Goal: Feedback & Contribution: Submit feedback/report problem

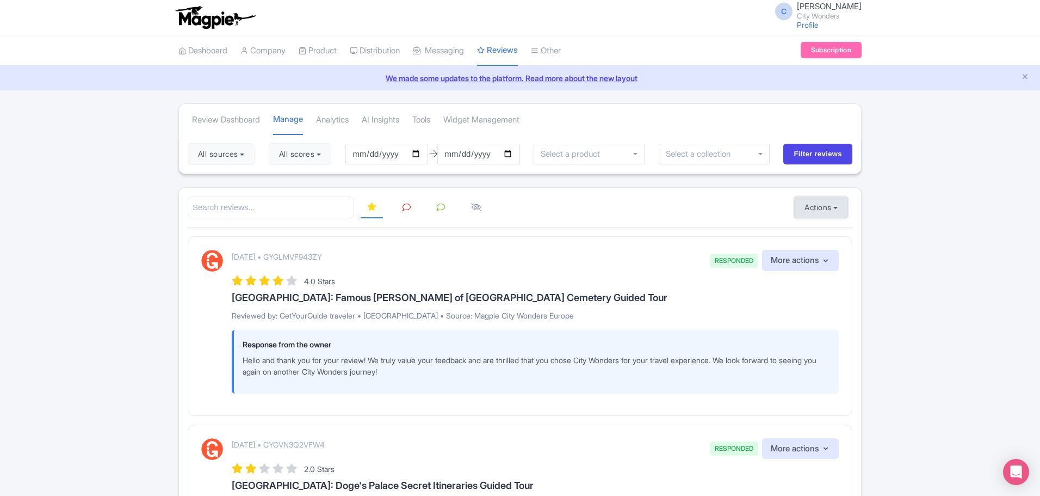
click at [832, 206] on button "Actions" at bounding box center [821, 207] width 54 height 22
click at [822, 236] on link "Import new reviews" at bounding box center [859, 234] width 128 height 21
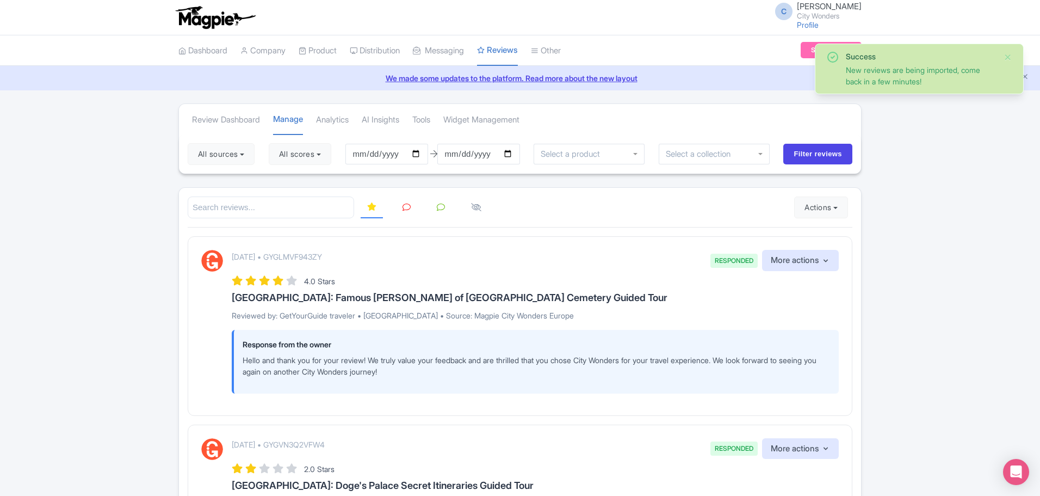
click at [653, 246] on div "[DATE] • GYGLMVF943ZY RESPONDED More actions Hide from this page Hide from revi…" at bounding box center [520, 325] width 665 height 179
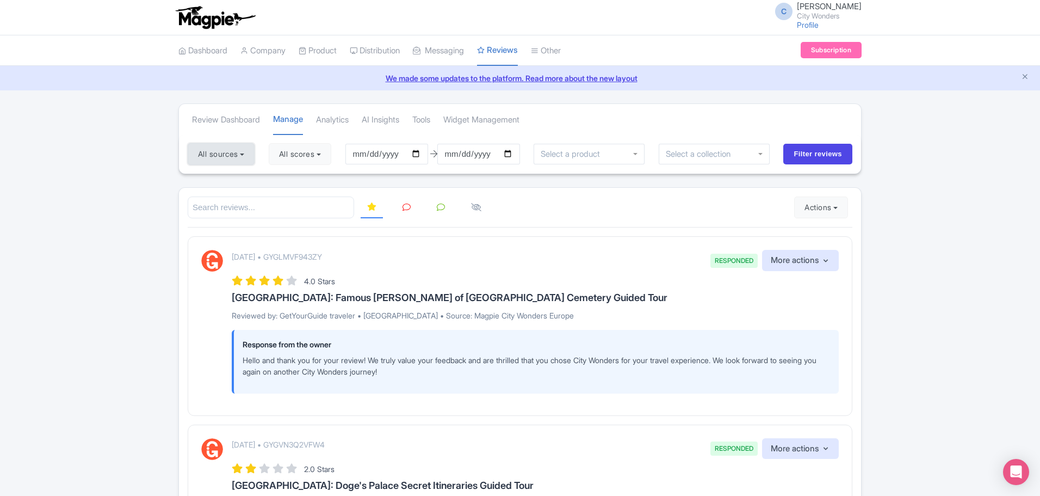
click at [250, 162] on button "All sources" at bounding box center [221, 154] width 67 height 22
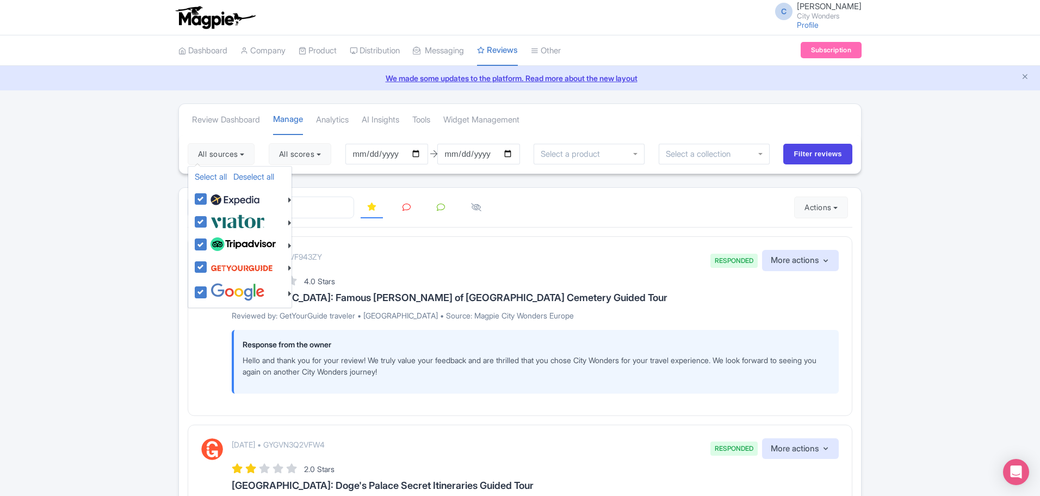
click at [486, 243] on div "[DATE] • GYGLMVF943ZY RESPONDED More actions Hide from this page Hide from revi…" at bounding box center [520, 325] width 665 height 179
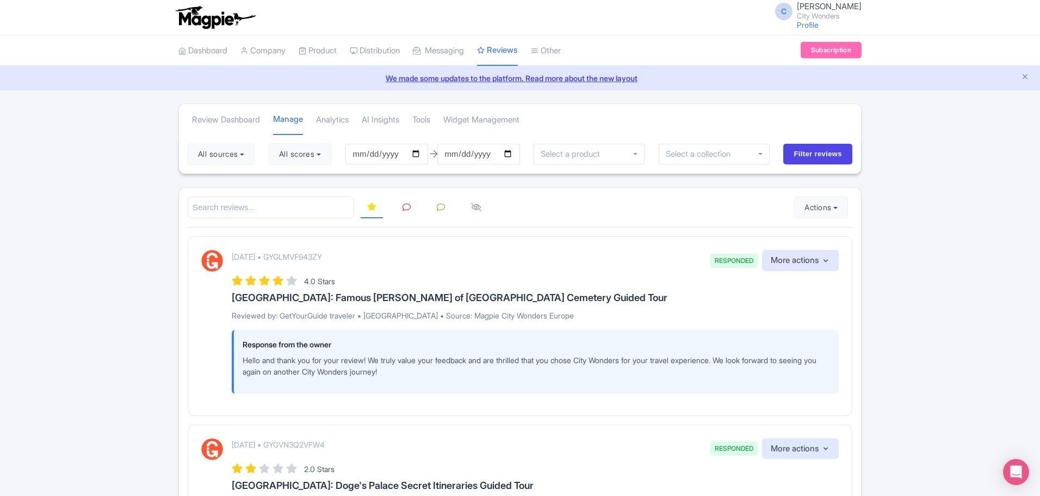
click at [408, 210] on icon at bounding box center [407, 207] width 8 height 8
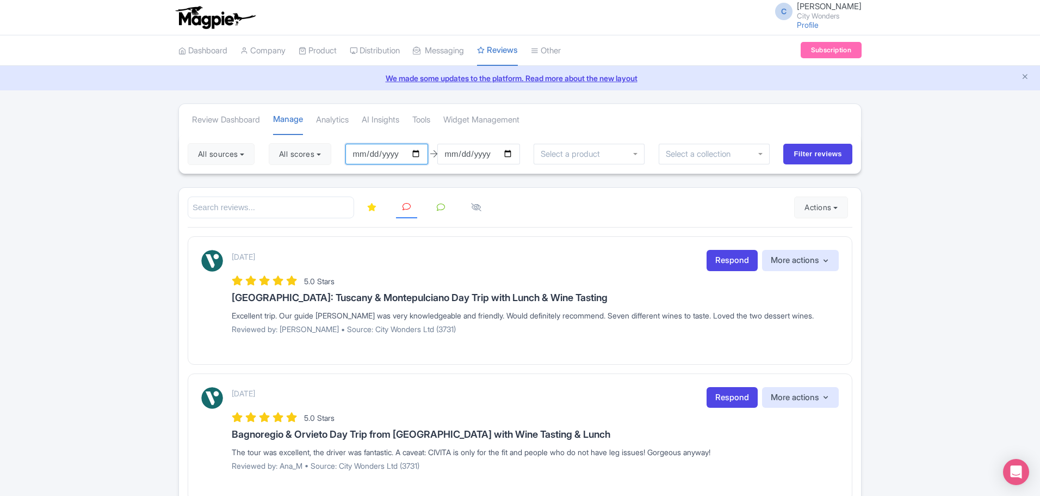
click at [418, 154] on input "[DATE]" at bounding box center [386, 154] width 83 height 21
type input "[DATE]"
click at [469, 155] on input "2025-09-01" at bounding box center [478, 154] width 83 height 21
click at [514, 154] on input "2025-09-01" at bounding box center [478, 154] width 83 height 21
click at [513, 157] on input "2025-09-01" at bounding box center [478, 154] width 83 height 21
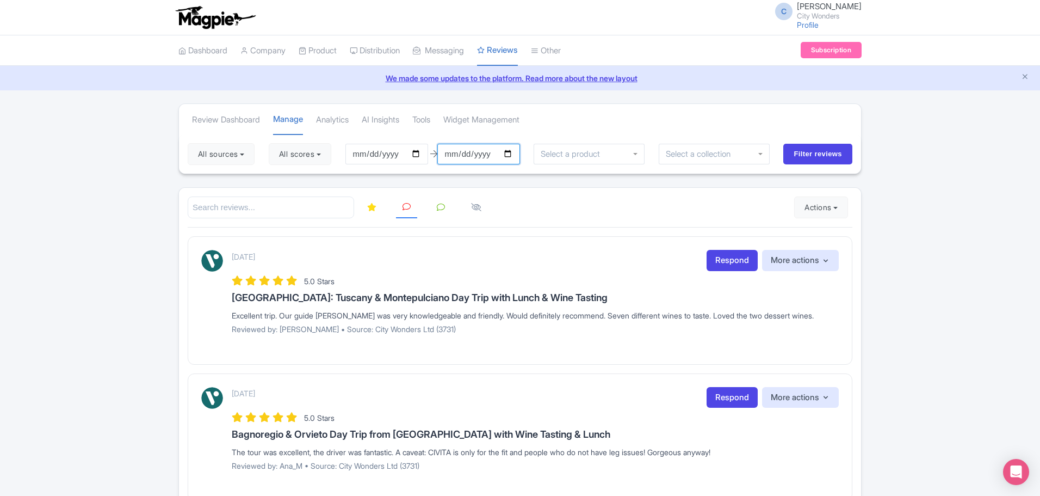
type input "[DATE]"
click at [816, 158] on input "Filter reviews" at bounding box center [817, 154] width 69 height 21
click at [406, 208] on icon at bounding box center [407, 206] width 8 height 8
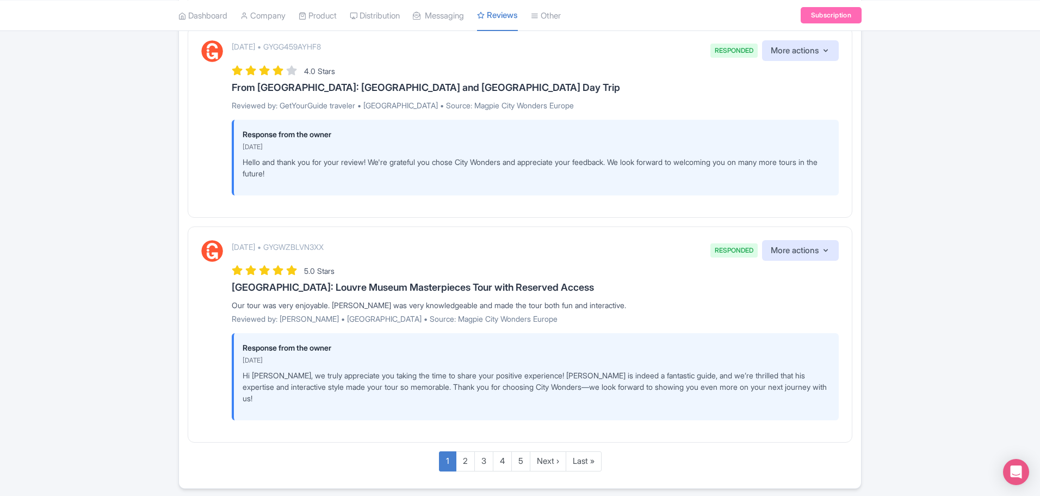
scroll to position [1923, 0]
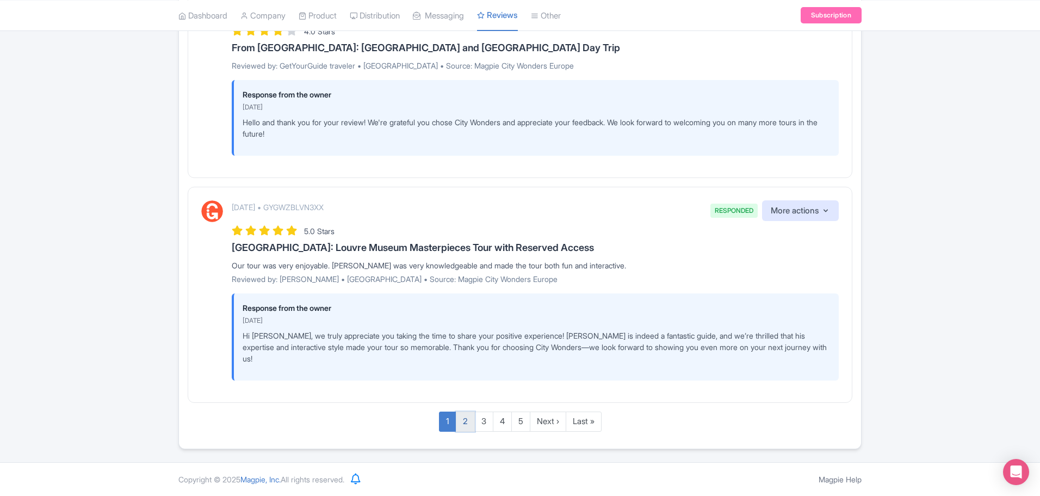
click at [466, 421] on link "2" at bounding box center [465, 421] width 19 height 20
click at [461, 418] on link "2" at bounding box center [465, 421] width 19 height 20
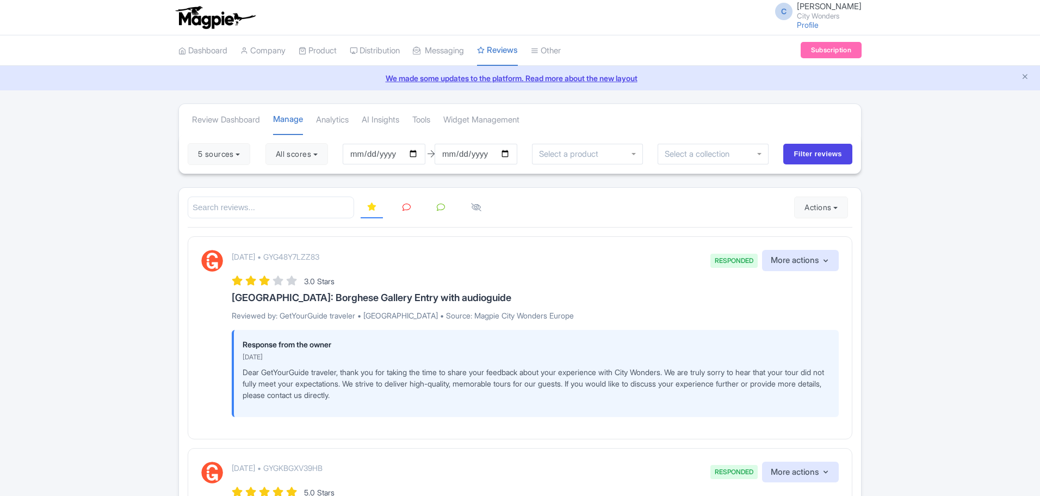
scroll to position [227, 0]
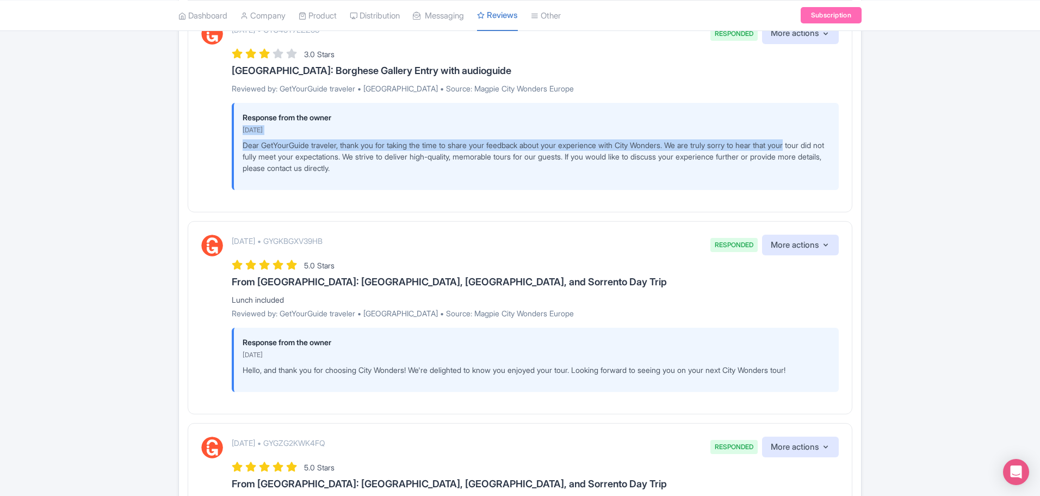
drag, startPoint x: 1039, startPoint y: 137, endPoint x: 1038, endPoint y: 114, distance: 22.9
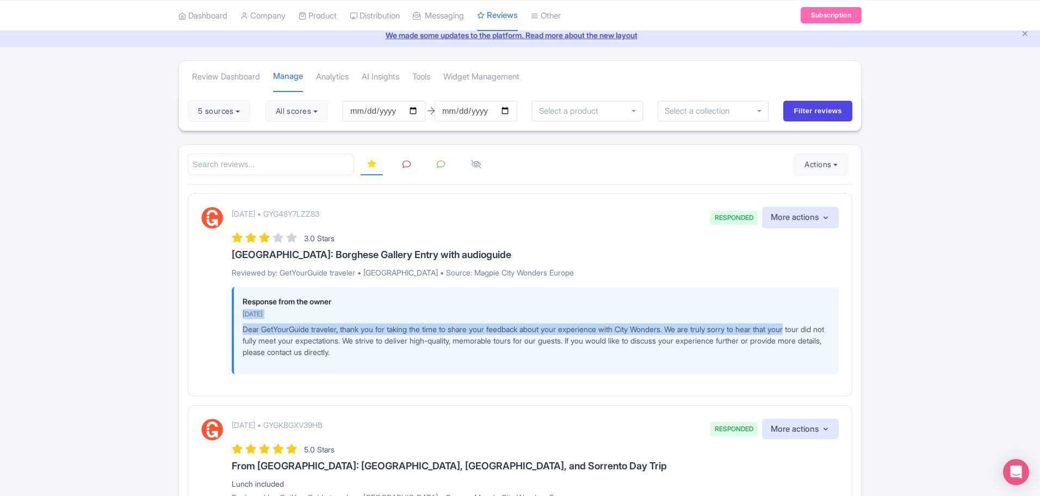
scroll to position [54, 0]
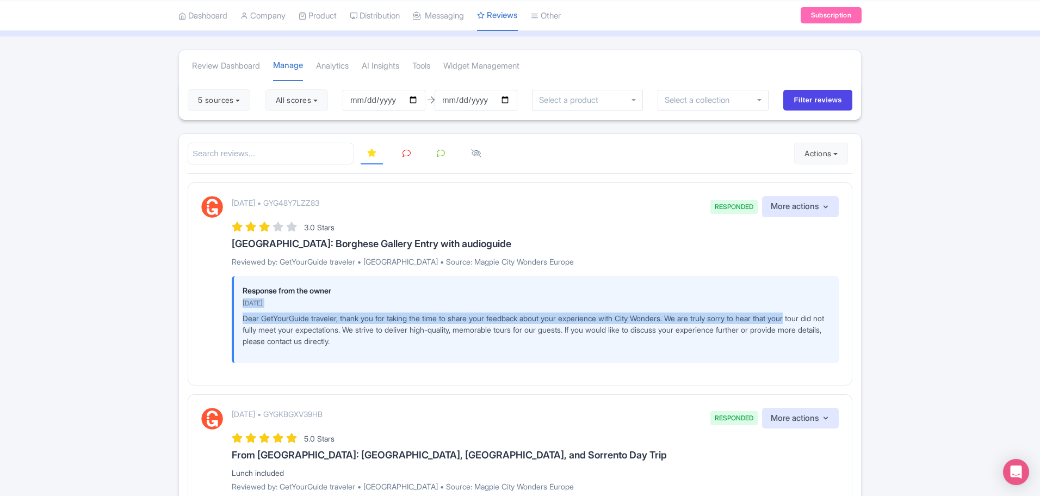
click at [406, 153] on icon at bounding box center [407, 153] width 8 height 8
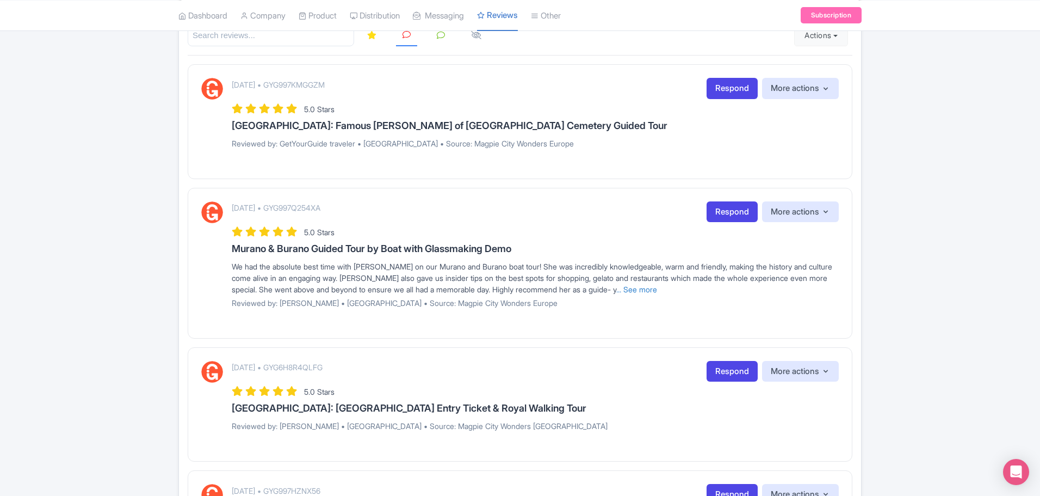
scroll to position [0, 0]
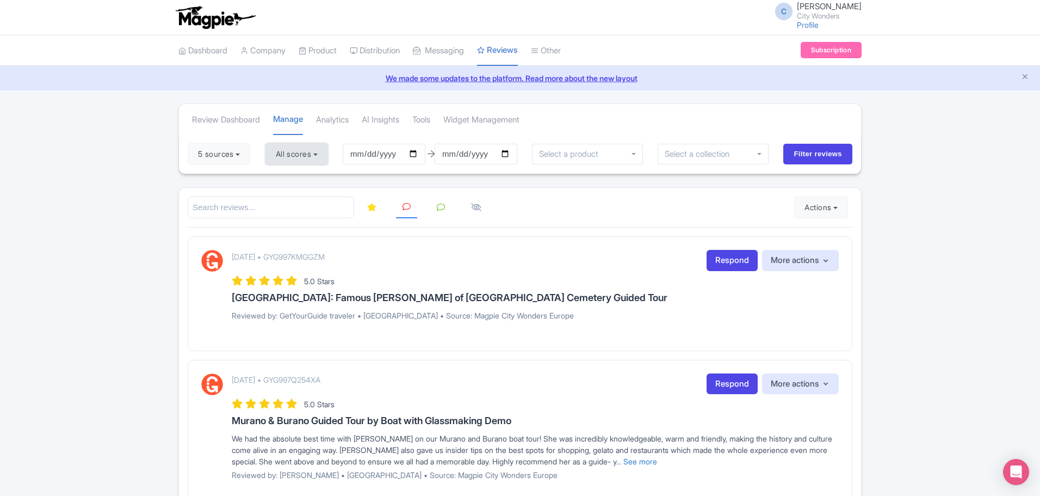
click at [327, 155] on button "All scores" at bounding box center [297, 154] width 63 height 22
click at [286, 181] on label "5 stars" at bounding box center [298, 180] width 24 height 13
click at [286, 180] on input "5 stars" at bounding box center [289, 176] width 7 height 7
checkbox input "false"
click at [274, 196] on div "5 stars 4 stars 3 stars 2 stars 1 star" at bounding box center [318, 213] width 104 height 95
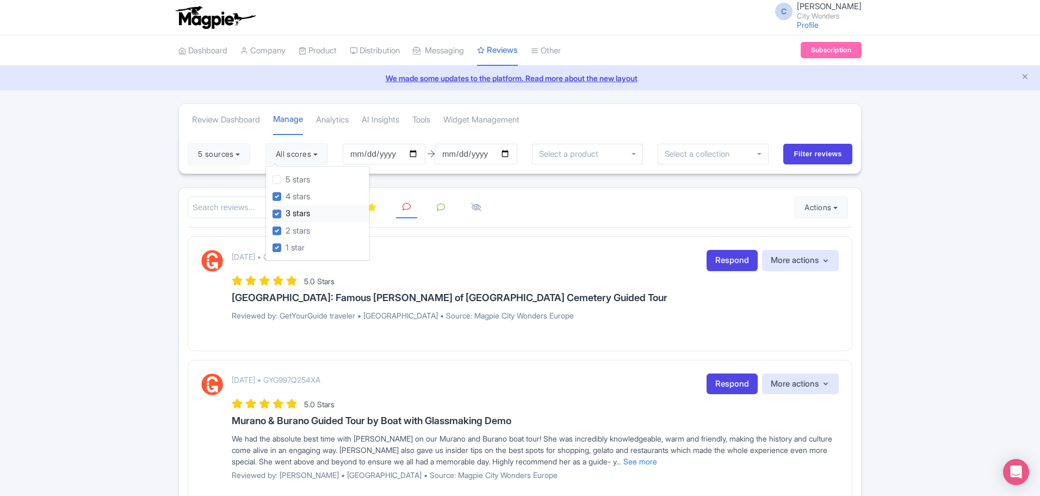
click at [286, 213] on label "3 stars" at bounding box center [298, 213] width 24 height 13
click at [286, 213] on input "3 stars" at bounding box center [289, 210] width 7 height 7
click at [286, 211] on label "3 stars" at bounding box center [298, 213] width 24 height 13
click at [286, 211] on input "3 stars" at bounding box center [289, 210] width 7 height 7
click at [286, 213] on label "3 stars" at bounding box center [298, 213] width 24 height 13
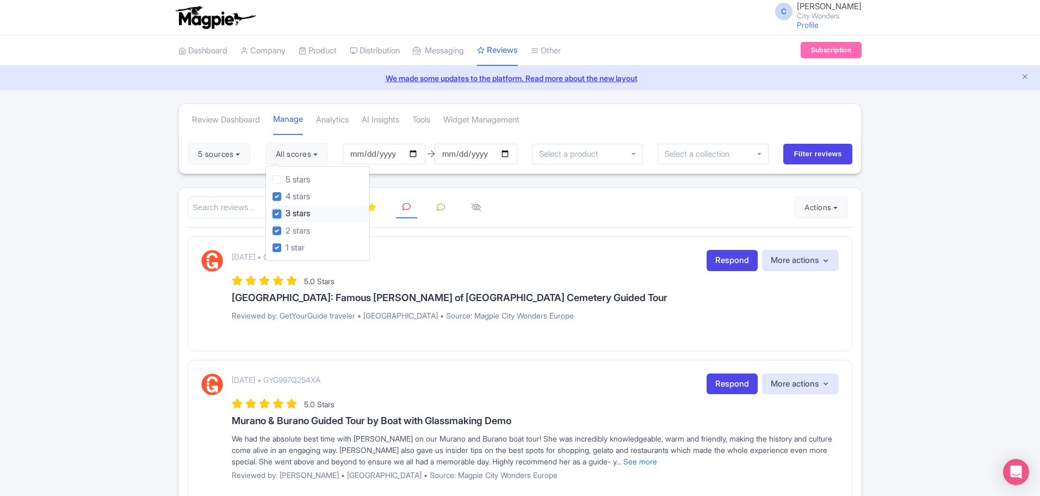
click at [286, 213] on input "3 stars" at bounding box center [289, 210] width 7 height 7
checkbox input "false"
click at [286, 231] on label "2 stars" at bounding box center [298, 231] width 24 height 13
click at [286, 231] on input "2 stars" at bounding box center [289, 227] width 7 height 7
checkbox input "false"
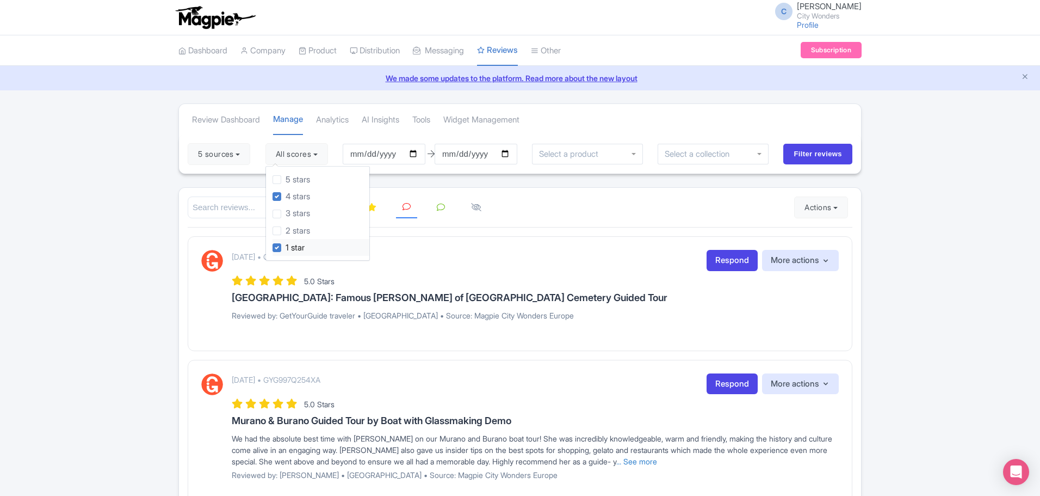
click at [286, 247] on label "1 star" at bounding box center [295, 248] width 19 height 13
click at [286, 247] on input "1 star" at bounding box center [289, 244] width 7 height 7
checkbox input "false"
click at [811, 156] on input "Filter reviews" at bounding box center [817, 154] width 69 height 21
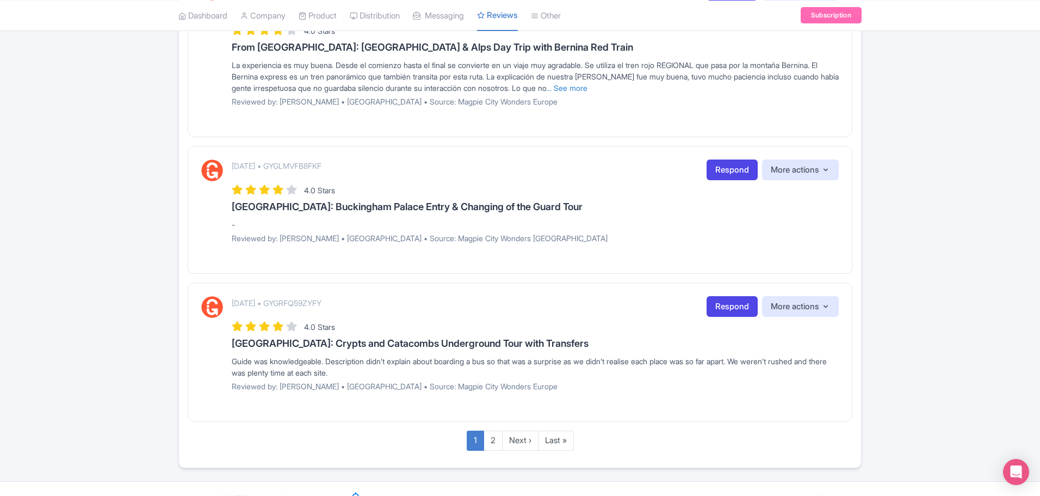
scroll to position [1637, 0]
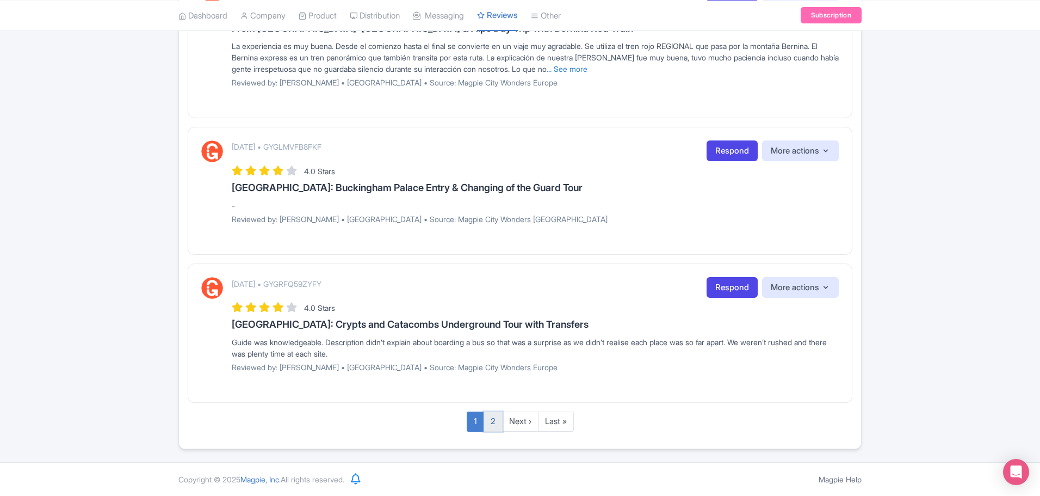
click at [493, 422] on link "2" at bounding box center [493, 421] width 19 height 20
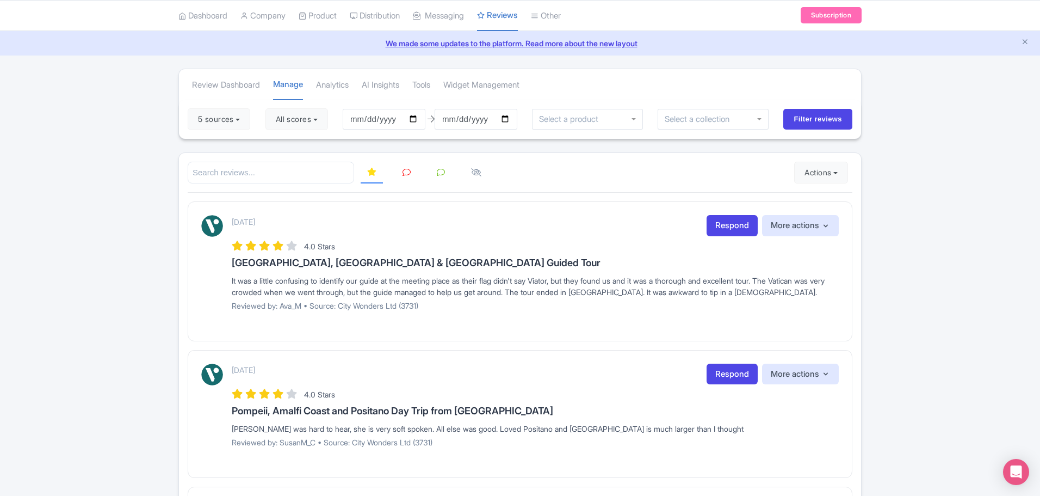
scroll to position [30, 0]
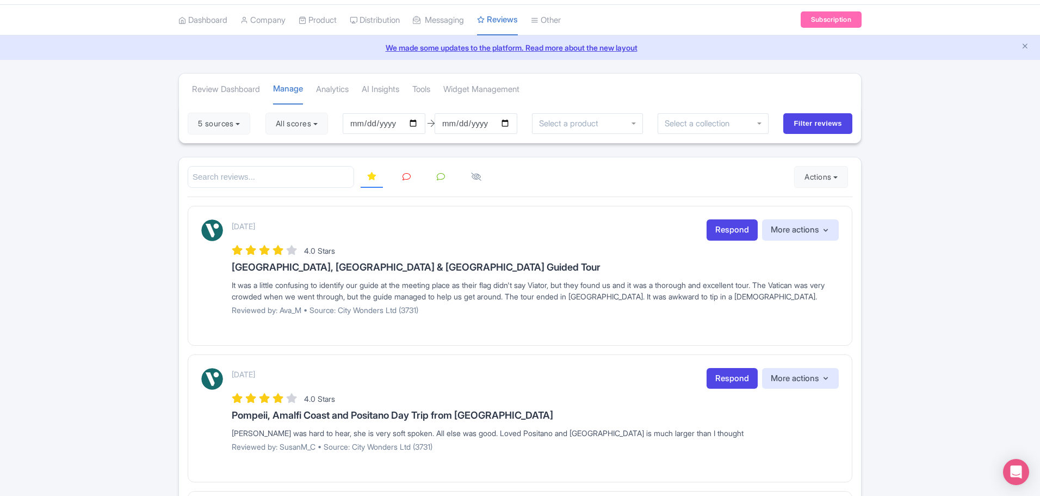
click at [406, 180] on icon at bounding box center [407, 176] width 8 height 8
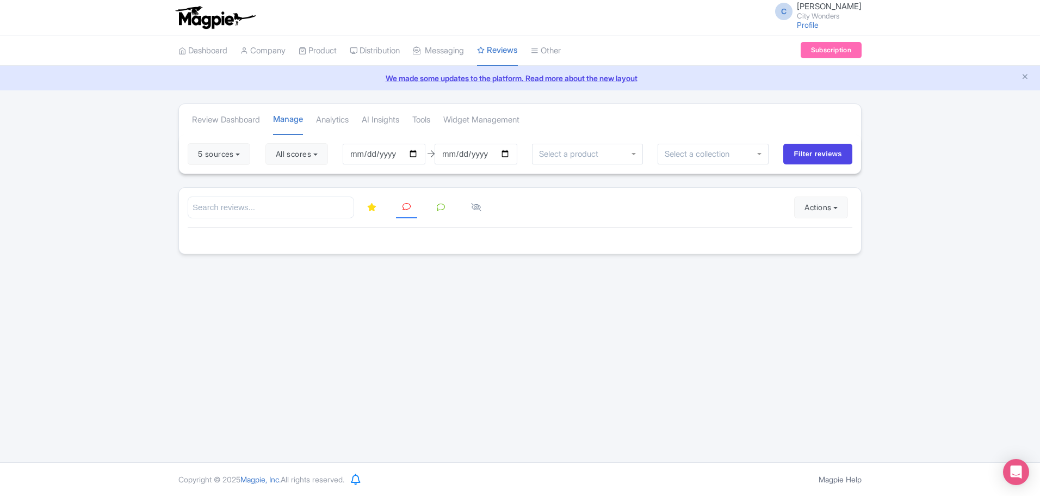
scroll to position [0, 0]
click at [325, 153] on button "All scores" at bounding box center [297, 154] width 63 height 22
click at [528, 279] on div "C Chadia Ammad City Wonders Profile Users Settings Sign out Dashboard Company P…" at bounding box center [520, 231] width 1040 height 462
click at [837, 209] on button "Actions" at bounding box center [821, 207] width 54 height 22
click at [649, 243] on div at bounding box center [520, 235] width 665 height 17
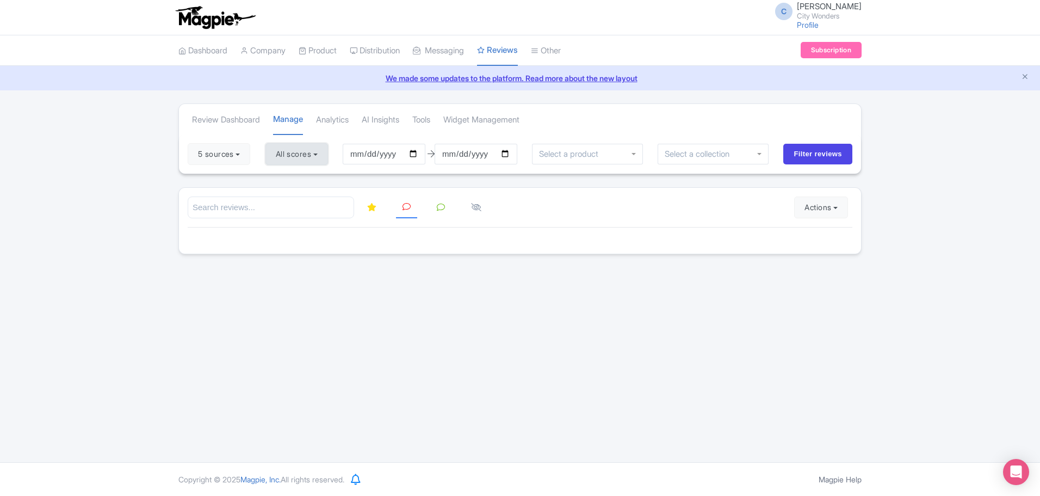
click at [328, 156] on button "All scores" at bounding box center [297, 154] width 63 height 22
click at [286, 182] on label "5 stars" at bounding box center [298, 180] width 24 height 13
click at [286, 180] on input "5 stars" at bounding box center [289, 176] width 7 height 7
checkbox input "true"
click at [286, 212] on label "3 stars" at bounding box center [298, 213] width 24 height 13
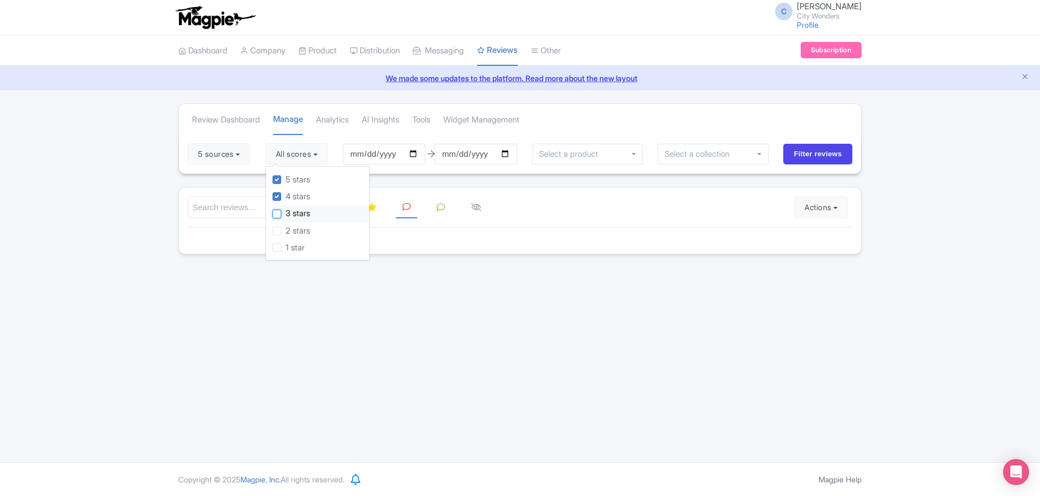
click at [286, 212] on input "3 stars" at bounding box center [289, 210] width 7 height 7
checkbox input "true"
click at [279, 236] on div "2 stars" at bounding box center [321, 230] width 97 height 17
click at [286, 250] on label "1 star" at bounding box center [295, 248] width 19 height 13
click at [286, 248] on input "1 star" at bounding box center [289, 244] width 7 height 7
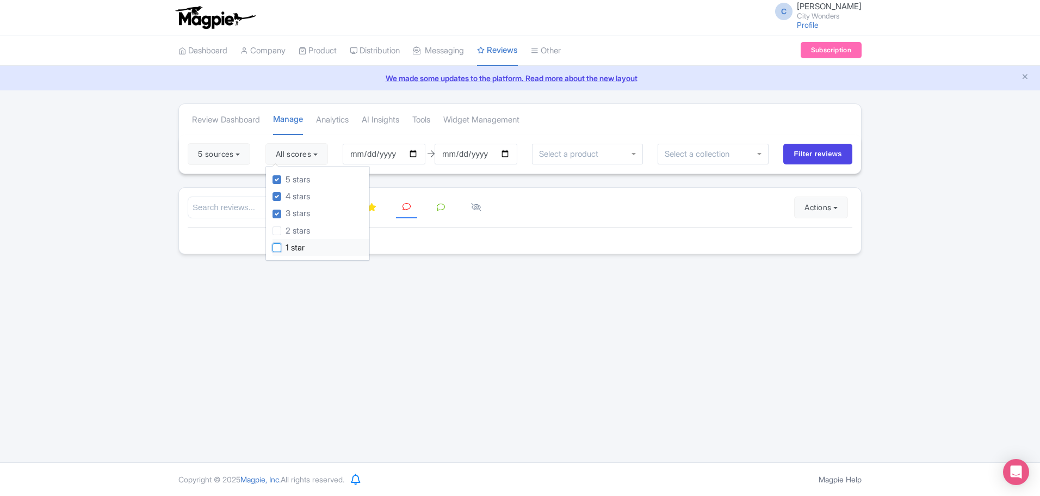
checkbox input "true"
click at [286, 231] on label "2 stars" at bounding box center [298, 231] width 24 height 13
click at [286, 231] on input "2 stars" at bounding box center [289, 227] width 7 height 7
checkbox input "true"
click at [814, 153] on input "Filter reviews" at bounding box center [817, 154] width 69 height 21
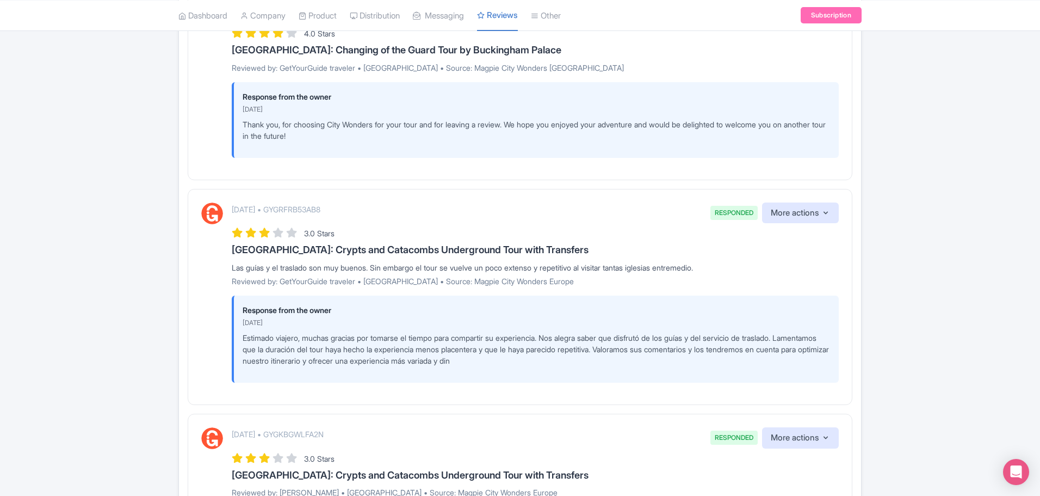
scroll to position [114, 0]
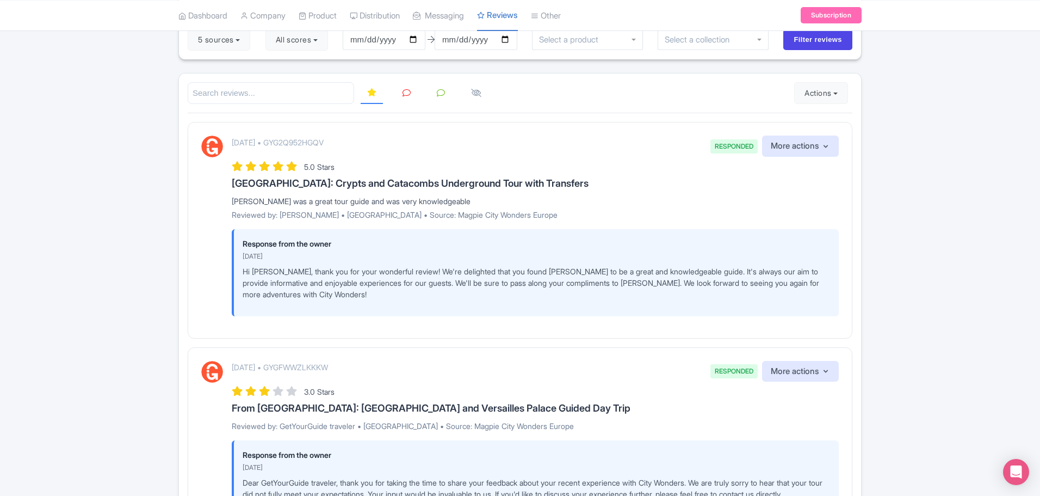
click at [409, 94] on icon at bounding box center [407, 93] width 8 height 8
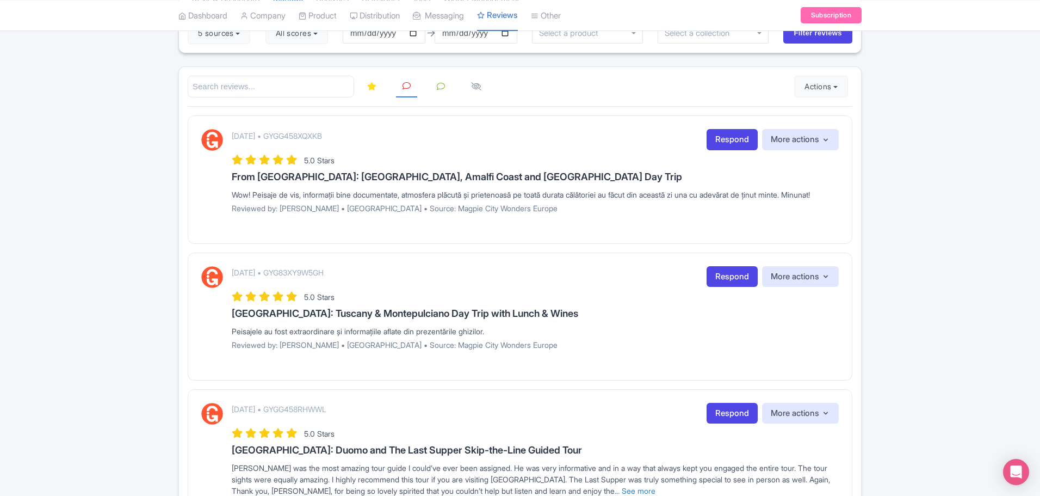
scroll to position [0, 0]
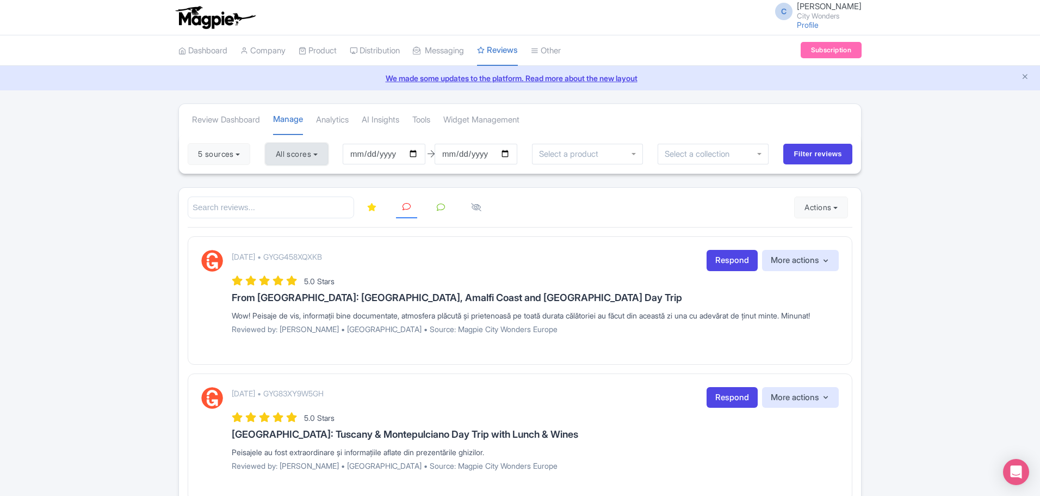
click at [324, 155] on button "All scores" at bounding box center [297, 154] width 63 height 22
click at [286, 178] on label "5 stars" at bounding box center [298, 180] width 24 height 13
click at [286, 178] on input "5 stars" at bounding box center [289, 176] width 7 height 7
checkbox input "false"
click at [809, 152] on input "Filter reviews" at bounding box center [817, 154] width 69 height 21
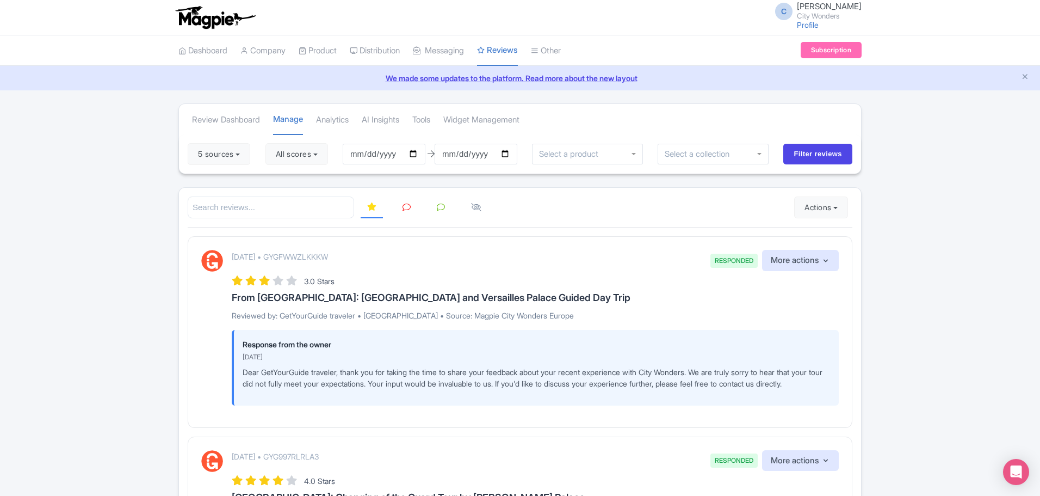
click at [405, 208] on icon at bounding box center [407, 207] width 8 height 8
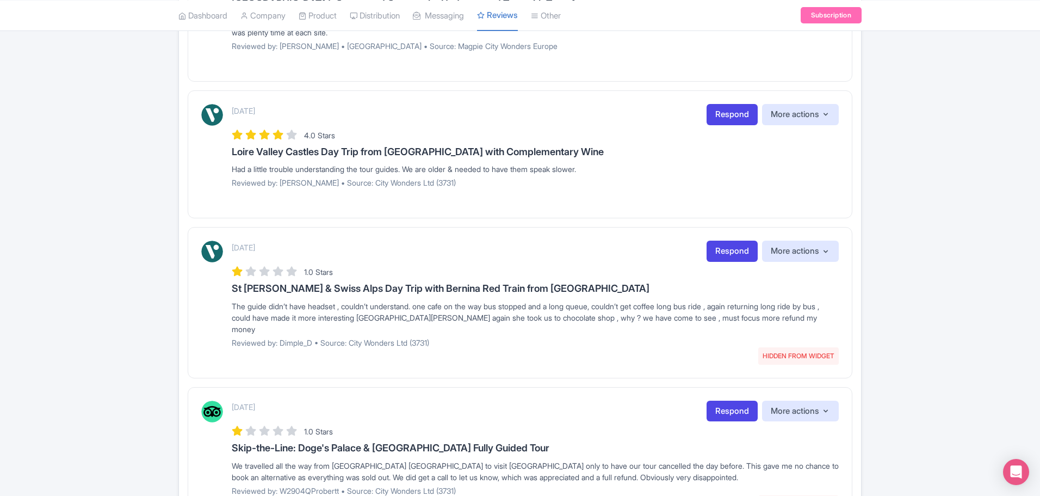
scroll to position [1057, 0]
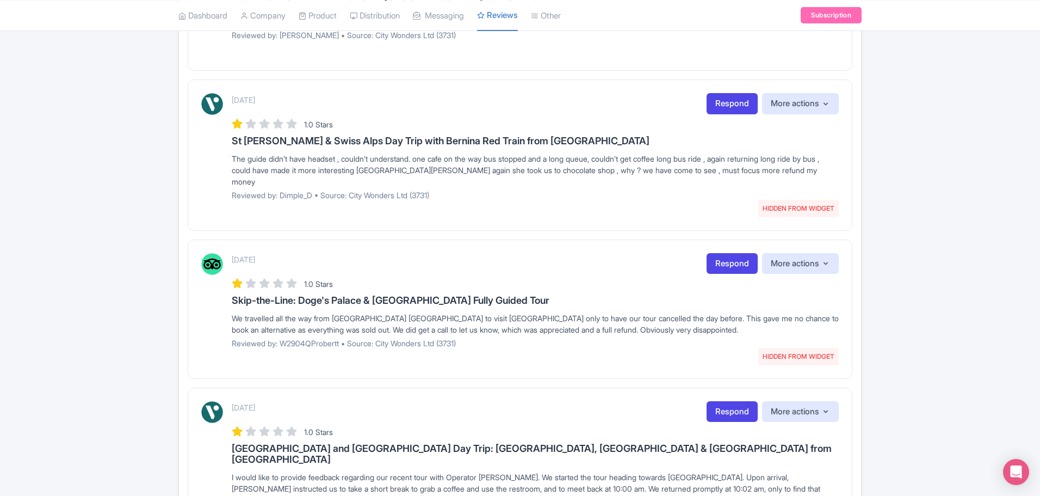
drag, startPoint x: 1039, startPoint y: 330, endPoint x: 1044, endPoint y: 354, distance: 24.4
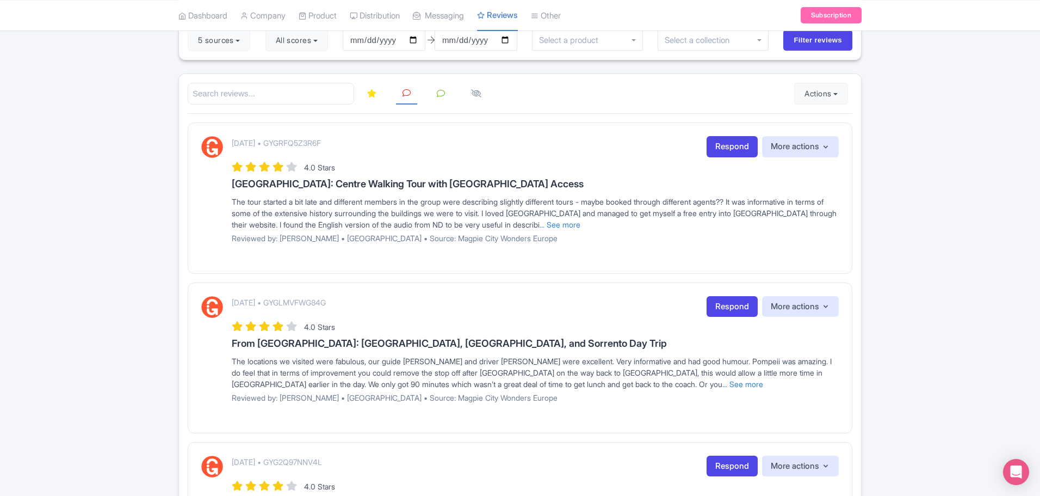
scroll to position [0, 0]
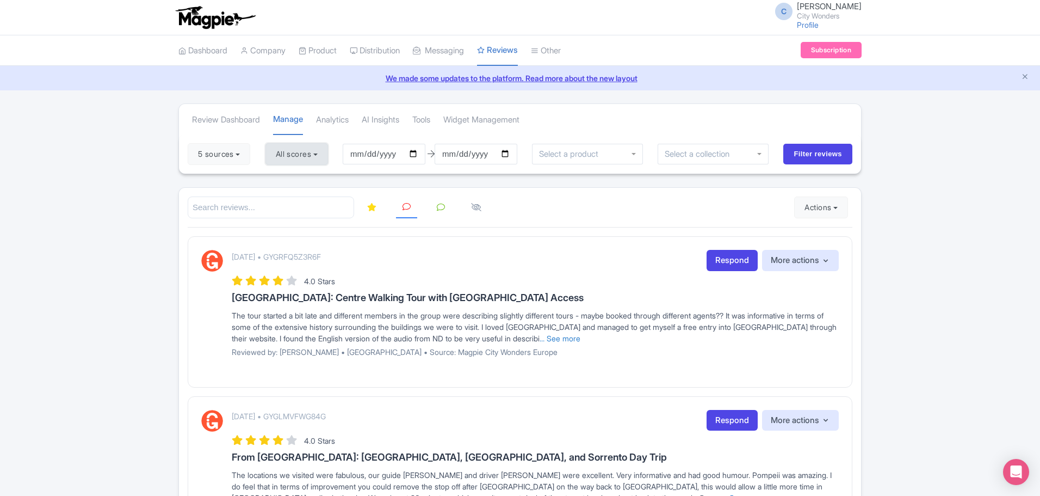
click at [328, 156] on button "All scores" at bounding box center [297, 154] width 63 height 22
click at [286, 196] on label "4 stars" at bounding box center [298, 196] width 24 height 13
click at [286, 196] on input "4 stars" at bounding box center [289, 193] width 7 height 7
checkbox input "false"
click at [818, 158] on input "Filter reviews" at bounding box center [817, 154] width 69 height 21
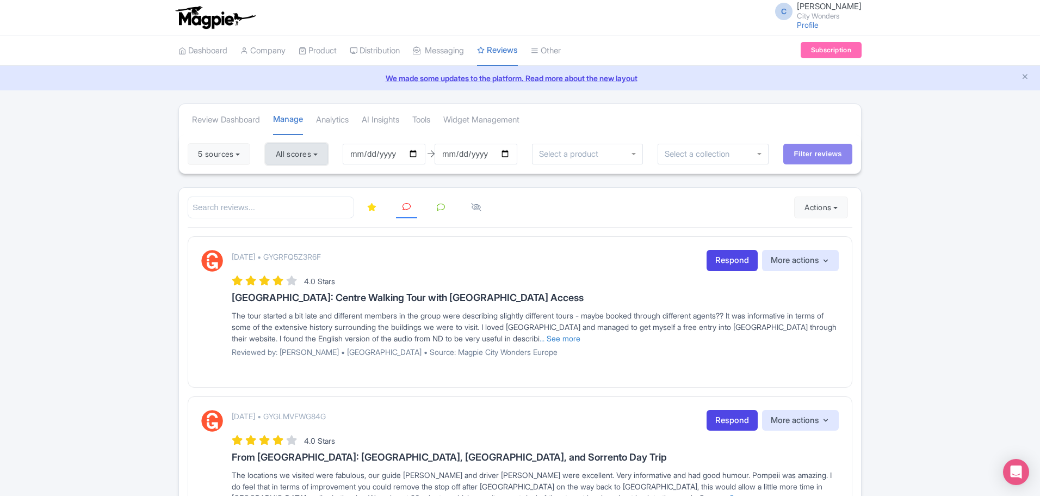
click at [327, 159] on button "All scores" at bounding box center [297, 154] width 63 height 22
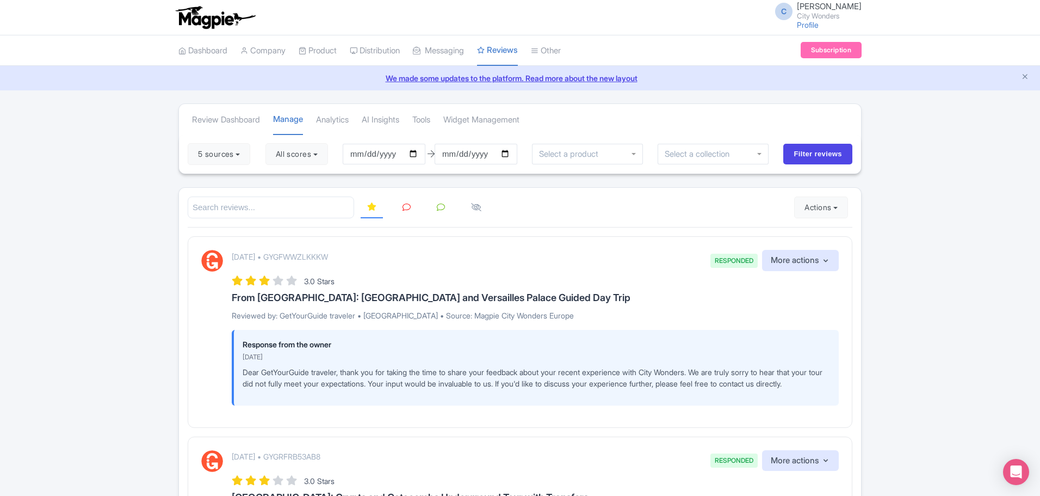
click at [405, 205] on icon at bounding box center [407, 207] width 8 height 8
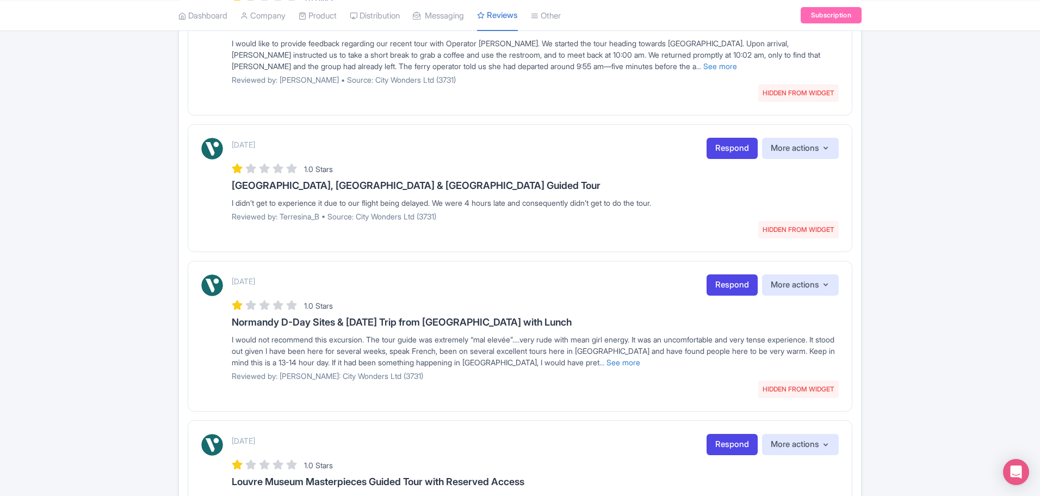
scroll to position [880, 0]
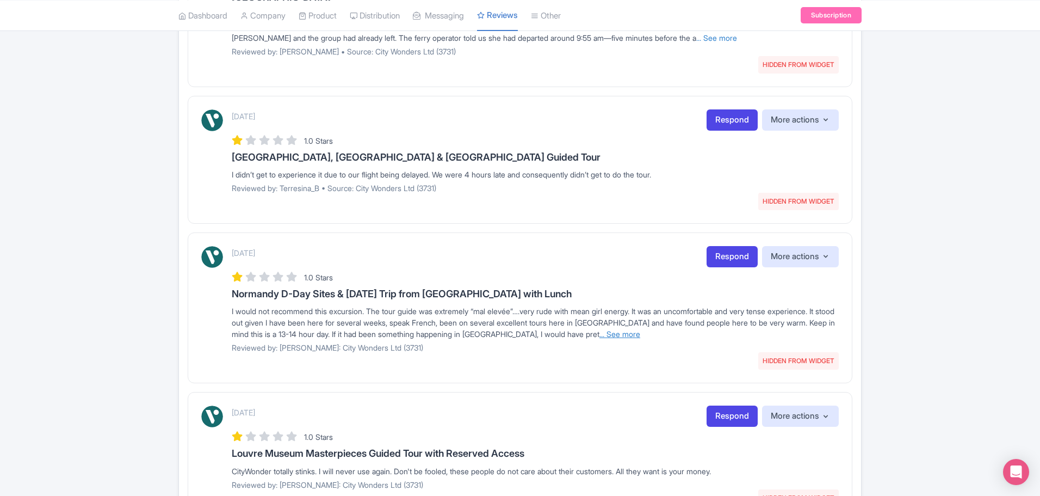
click at [640, 329] on link "... See more" at bounding box center [620, 333] width 41 height 9
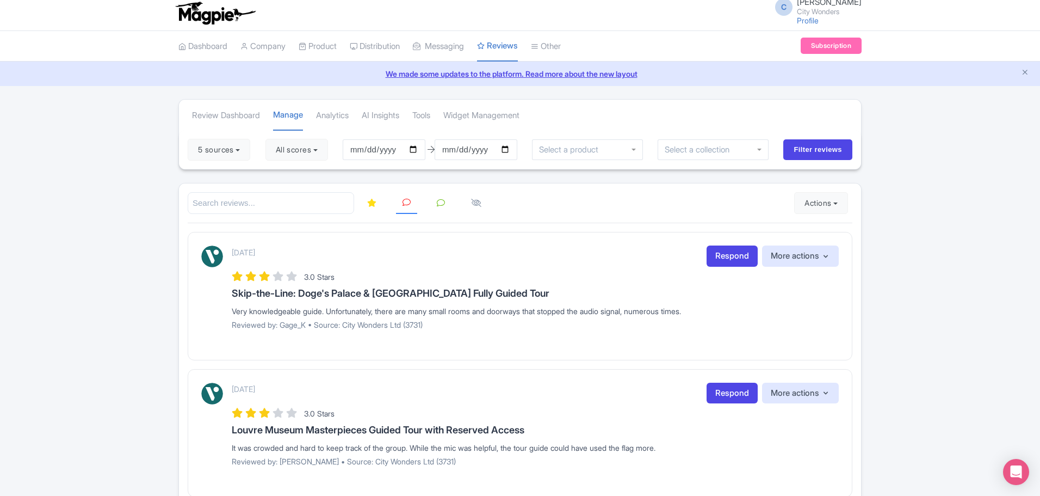
scroll to position [5, 0]
click at [328, 153] on button "All scores" at bounding box center [297, 149] width 63 height 22
click at [526, 268] on div "3.0 Stars" at bounding box center [535, 275] width 607 height 15
drag, startPoint x: 1039, startPoint y: 157, endPoint x: 1042, endPoint y: 181, distance: 24.2
click at [1040, 181] on html "C Chadia Ammad City Wonders Profile Users Settings Sign out Dashboard Company P…" at bounding box center [520, 243] width 1040 height 496
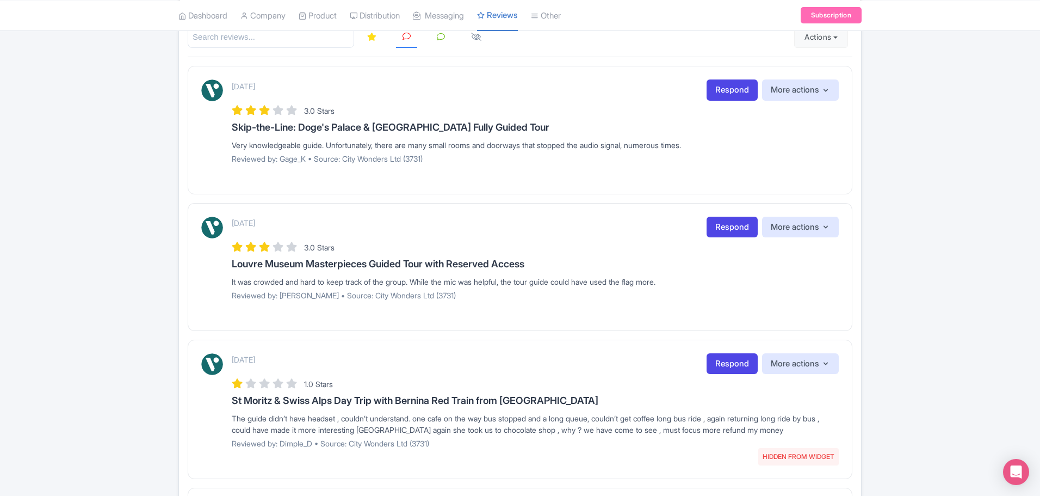
scroll to position [0, 0]
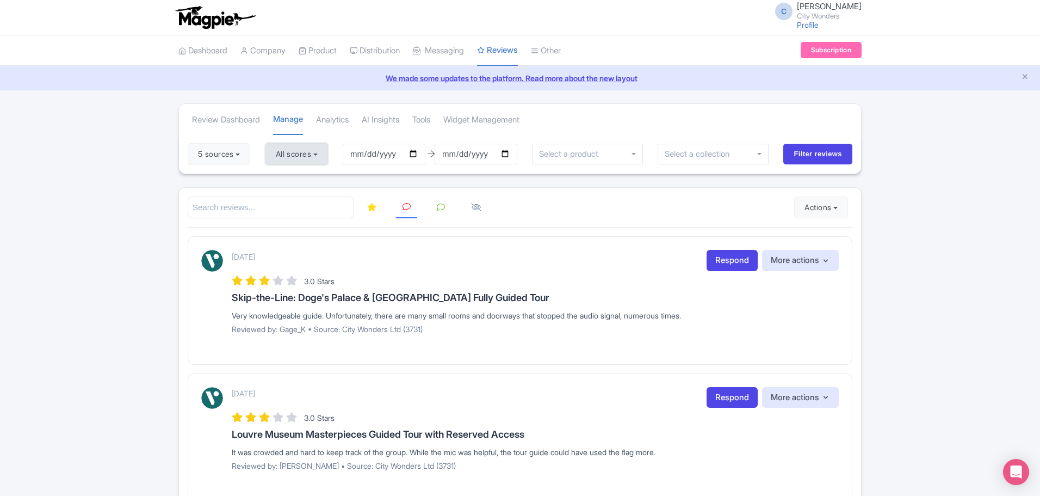
click at [328, 160] on button "All scores" at bounding box center [297, 154] width 63 height 22
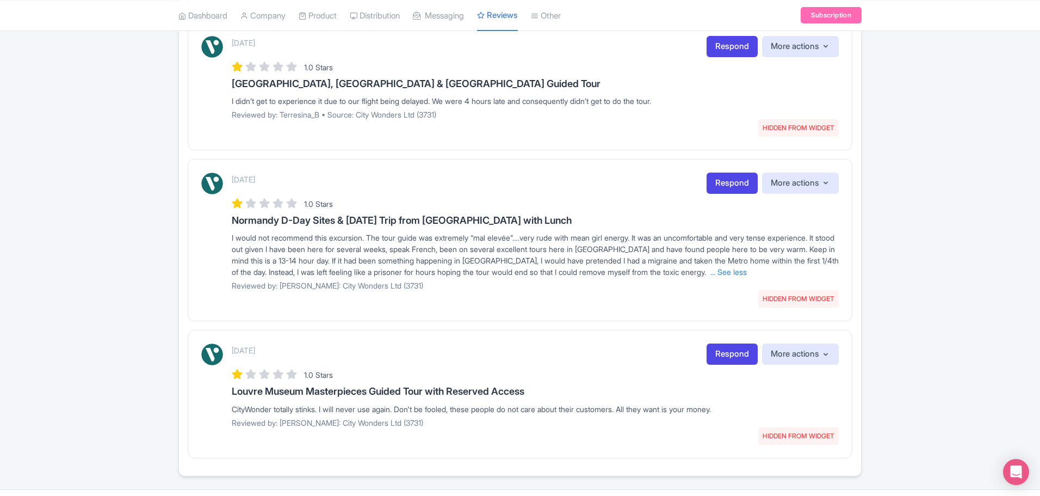
scroll to position [970, 0]
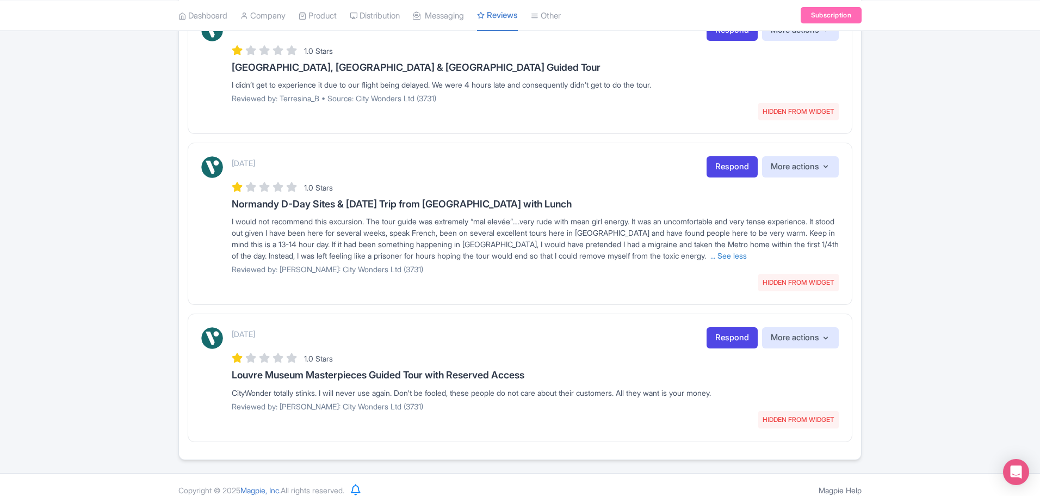
drag, startPoint x: 316, startPoint y: 258, endPoint x: 375, endPoint y: 261, distance: 58.9
click at [317, 263] on p "Reviewed by: [PERSON_NAME]: City Wonders Ltd (3731)" at bounding box center [535, 268] width 607 height 11
click at [389, 263] on p "Reviewed by: [PERSON_NAME]: City Wonders Ltd (3731)" at bounding box center [535, 268] width 607 height 11
drag, startPoint x: 317, startPoint y: 259, endPoint x: 281, endPoint y: 257, distance: 35.9
click at [281, 263] on p "Reviewed by: [PERSON_NAME]: City Wonders Ltd (3731)" at bounding box center [535, 268] width 607 height 11
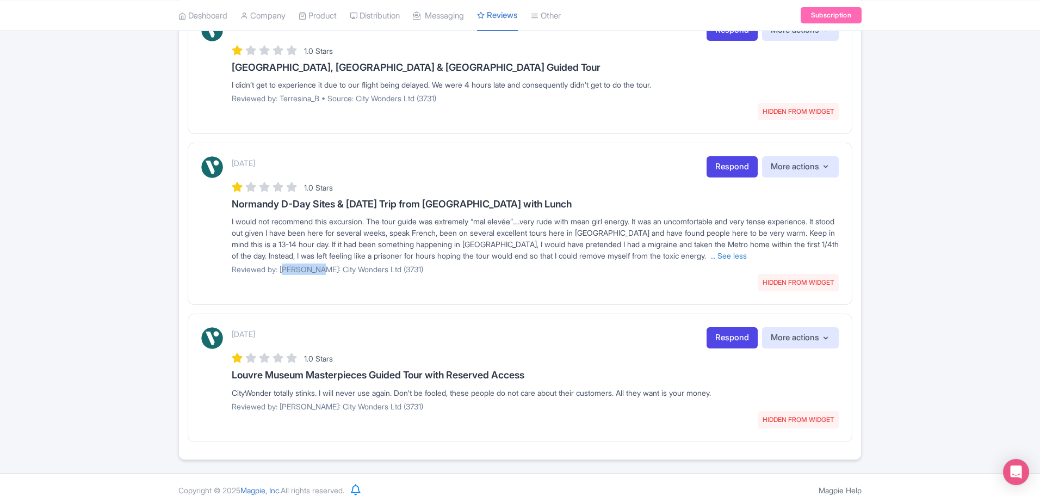
copy p "Lauren_H"
click at [826, 165] on icon "button" at bounding box center [826, 166] width 4 height 3
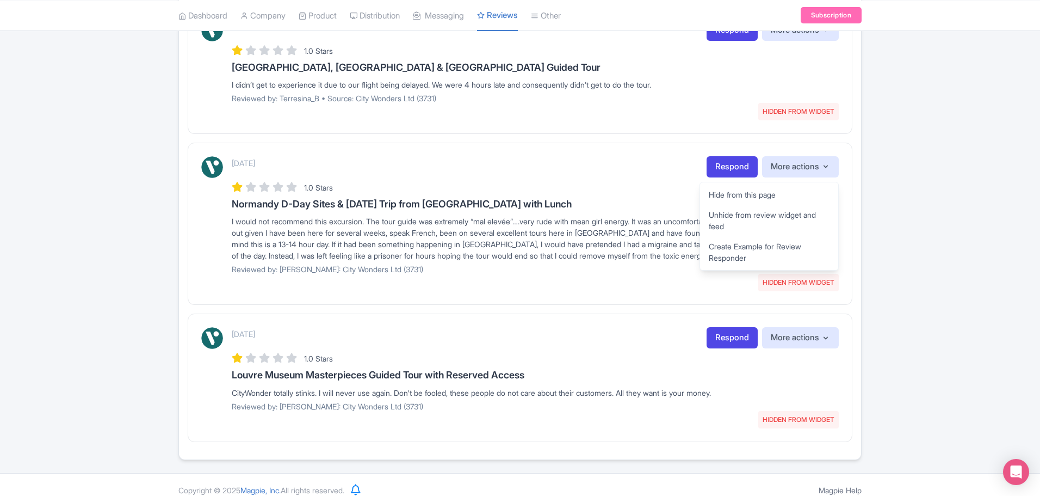
click at [638, 266] on div "[DATE] HIDDEN FROM WIDGET Respond More actions Hide from this page Unhide from …" at bounding box center [535, 219] width 607 height 126
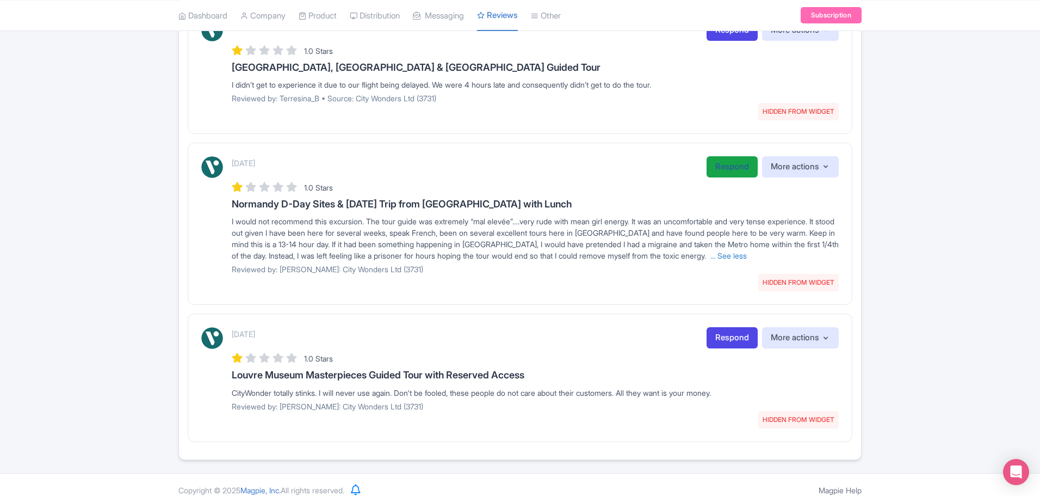
click at [736, 159] on link "Respond" at bounding box center [732, 166] width 51 height 21
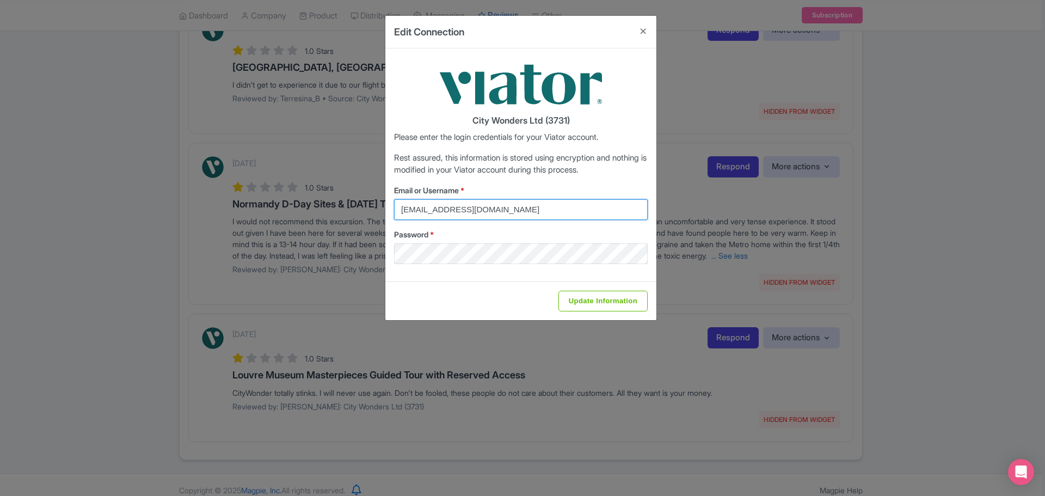
click at [541, 210] on input "[EMAIL_ADDRESS][DOMAIN_NAME]" at bounding box center [521, 209] width 254 height 21
type input "[EMAIL_ADDRESS][DOMAIN_NAME]"
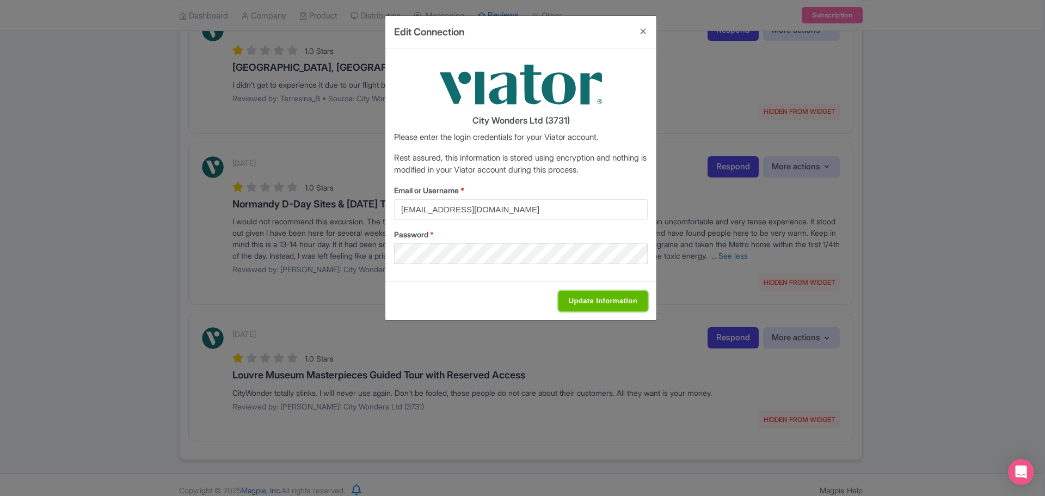
click at [589, 303] on input "Update Information" at bounding box center [602, 301] width 89 height 21
type input "Saving..."
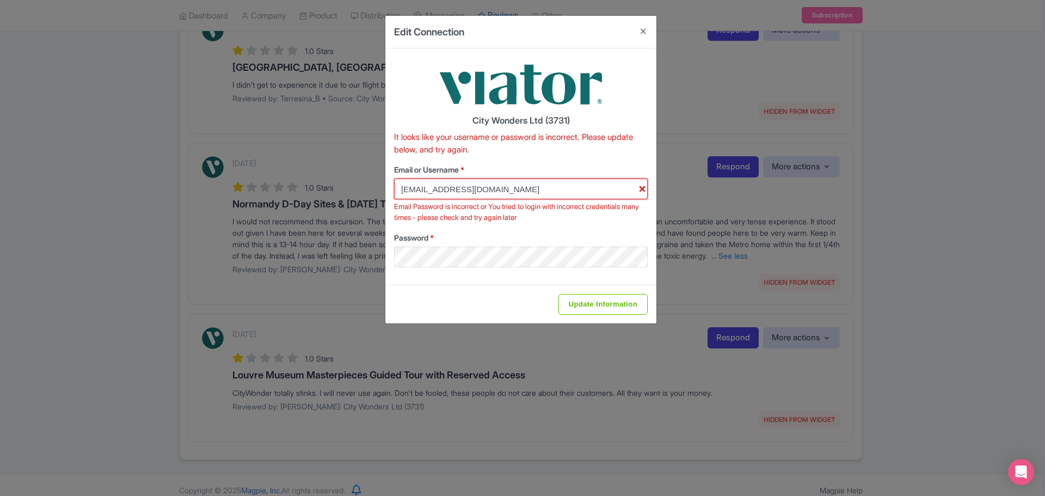
click at [641, 189] on input "[EMAIL_ADDRESS][DOMAIN_NAME]" at bounding box center [521, 188] width 254 height 21
click at [651, 44] on button "Close" at bounding box center [643, 31] width 26 height 31
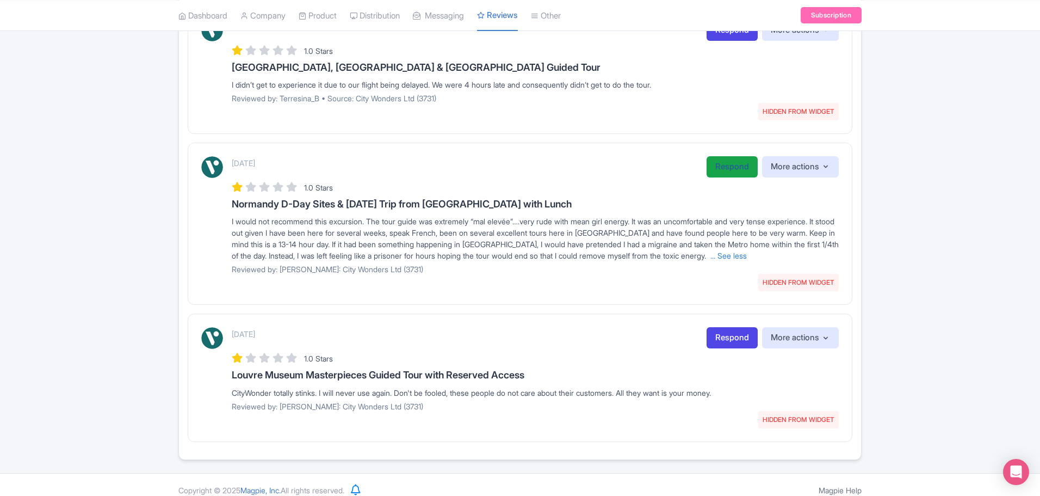
click at [731, 163] on link "Respond" at bounding box center [732, 166] width 51 height 21
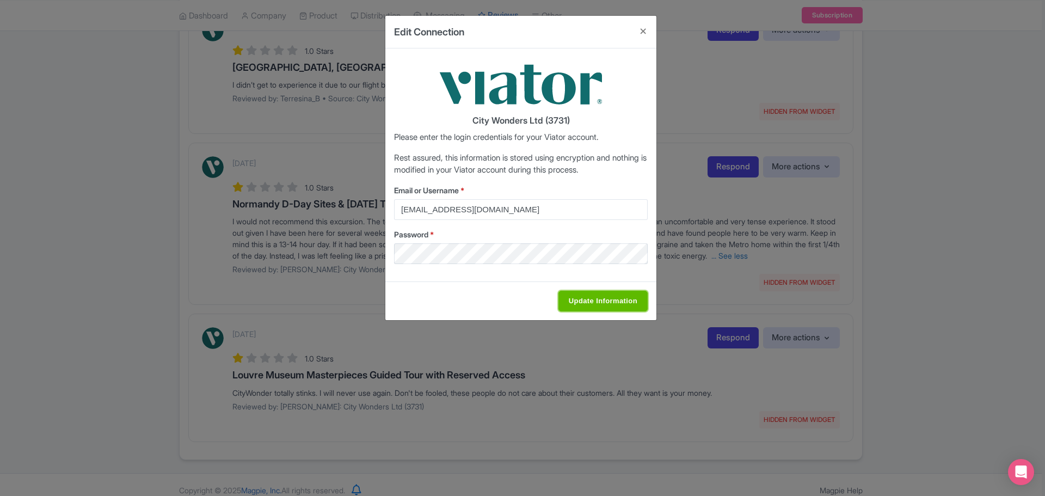
click at [600, 299] on input "Update Information" at bounding box center [602, 301] width 89 height 21
type input "Saving..."
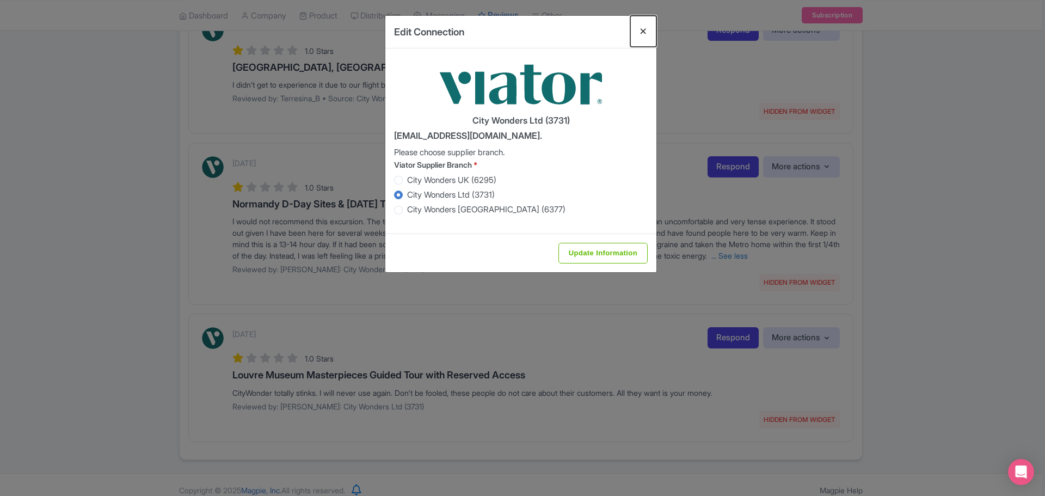
click at [643, 32] on button "Close" at bounding box center [643, 31] width 26 height 31
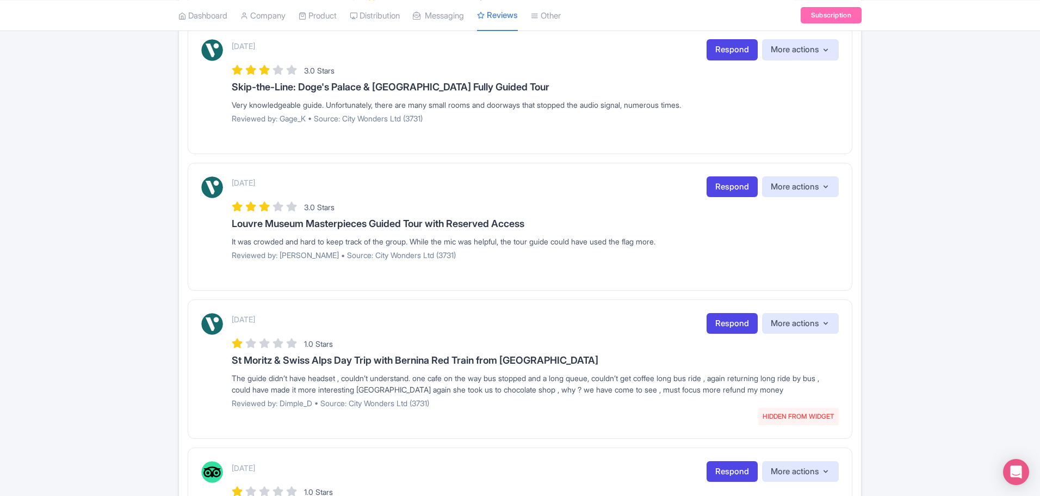
scroll to position [0, 0]
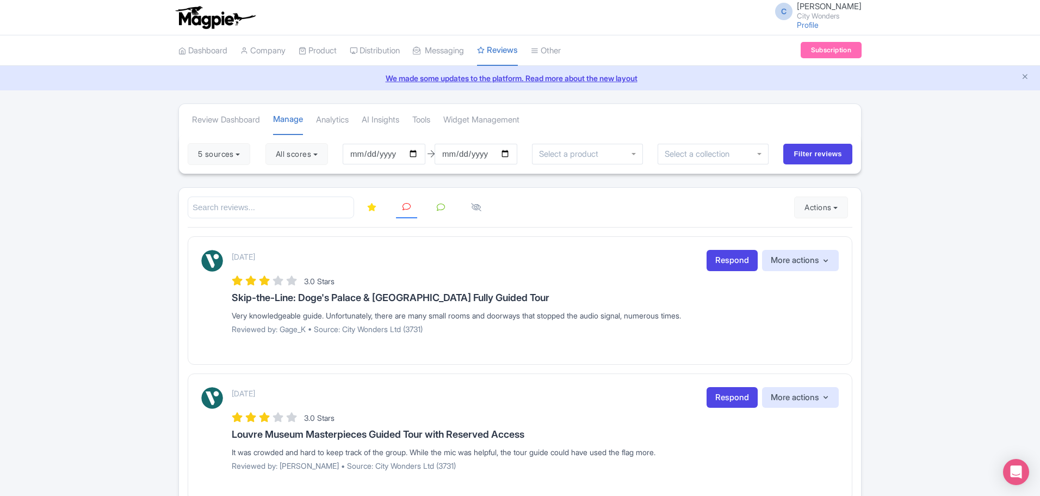
click at [789, 10] on span "C" at bounding box center [783, 11] width 17 height 17
click at [800, 84] on link "Sign out" at bounding box center [809, 85] width 103 height 17
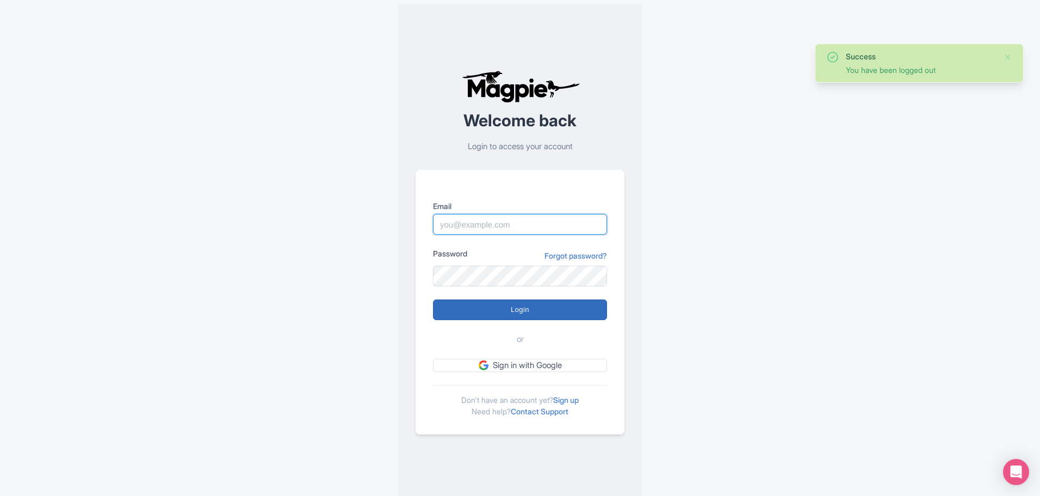
type input "chadia.ammad@citywonders.com"
click at [515, 311] on input "Login" at bounding box center [520, 309] width 174 height 21
type input "Logging in..."
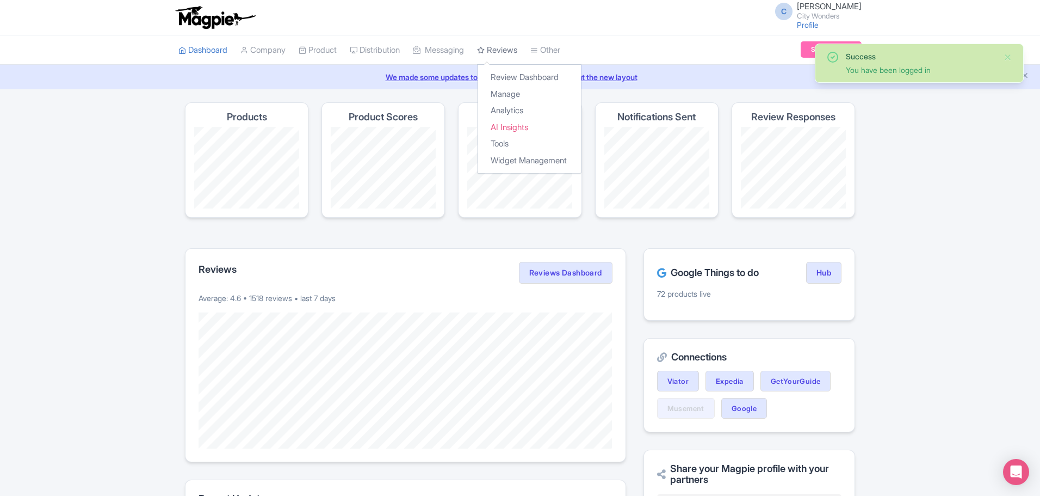
click at [517, 50] on link "Reviews" at bounding box center [497, 50] width 40 height 30
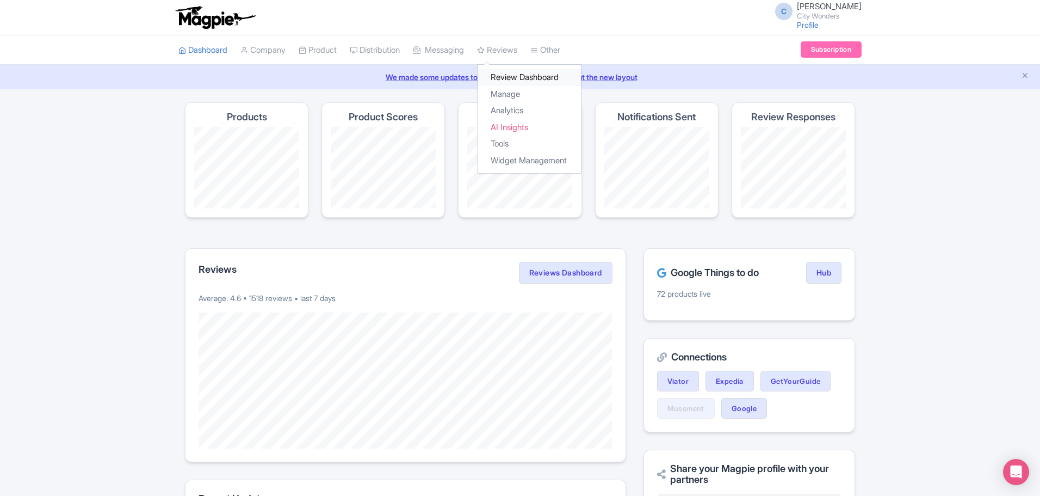
click at [529, 78] on link "Review Dashboard" at bounding box center [529, 77] width 103 height 17
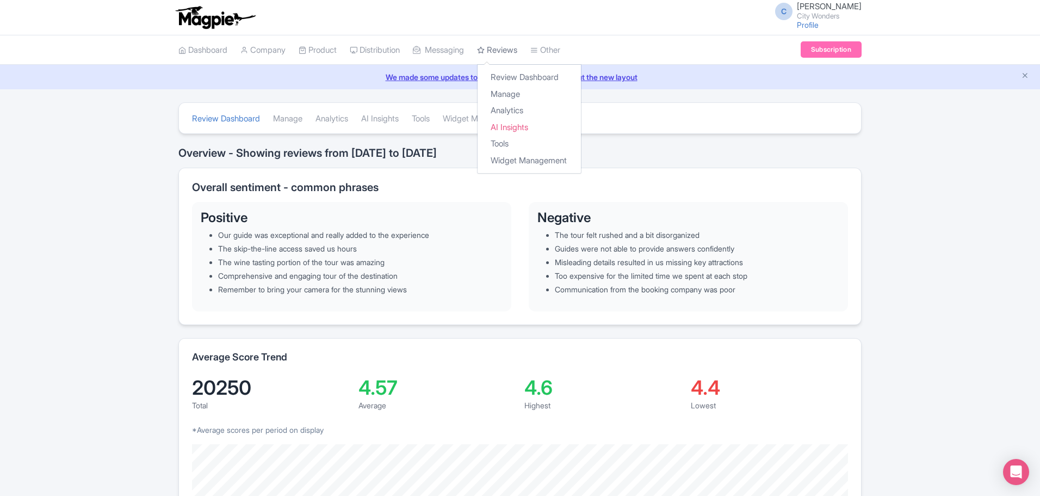
click at [508, 51] on link "Reviews" at bounding box center [497, 50] width 40 height 30
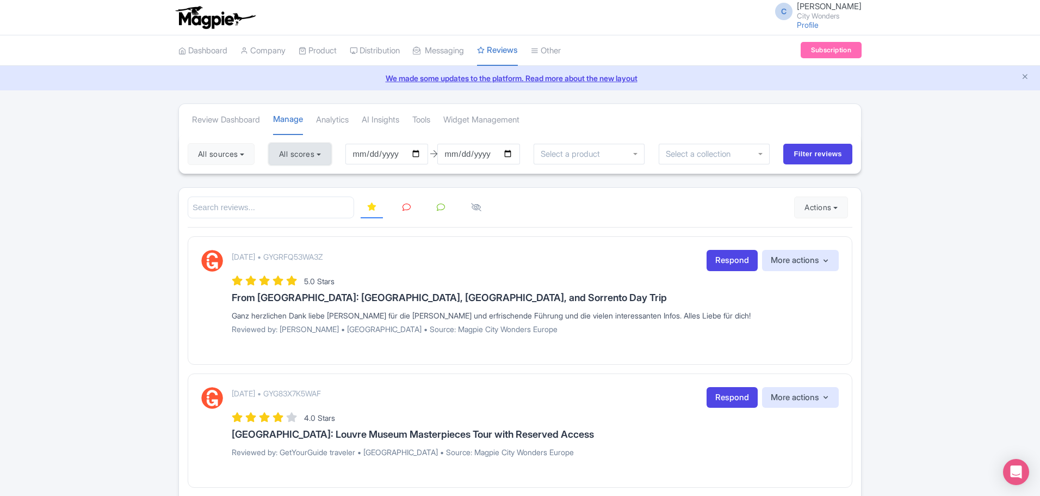
click at [329, 156] on button "All scores" at bounding box center [300, 154] width 63 height 22
click at [283, 240] on div "1 star" at bounding box center [324, 247] width 97 height 17
click at [289, 178] on label "5 stars" at bounding box center [301, 180] width 24 height 13
click at [289, 178] on input "5 stars" at bounding box center [292, 176] width 7 height 7
checkbox input "false"
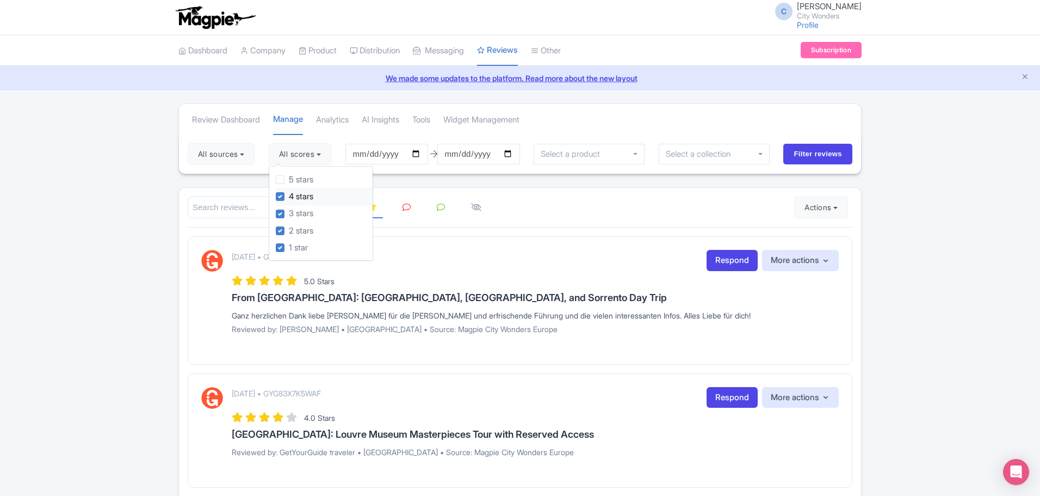
click at [289, 194] on label "4 stars" at bounding box center [301, 196] width 24 height 13
click at [289, 194] on input "4 stars" at bounding box center [292, 193] width 7 height 7
checkbox input "false"
click at [422, 152] on input "2025-06-02" at bounding box center [386, 154] width 83 height 21
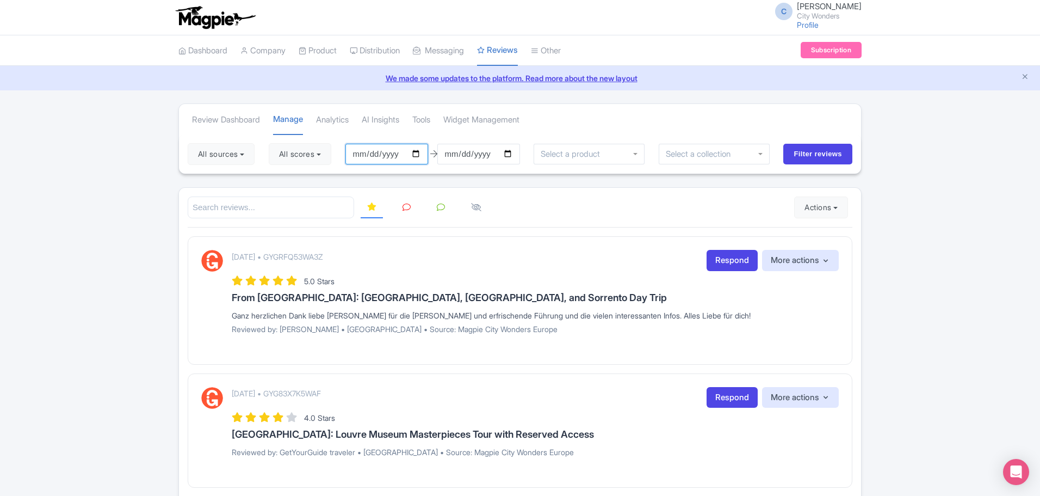
type input "[DATE]"
click at [513, 154] on input "2025-09-01" at bounding box center [478, 154] width 83 height 21
type input "[DATE]"
click at [807, 151] on input "Filter reviews" at bounding box center [817, 154] width 69 height 21
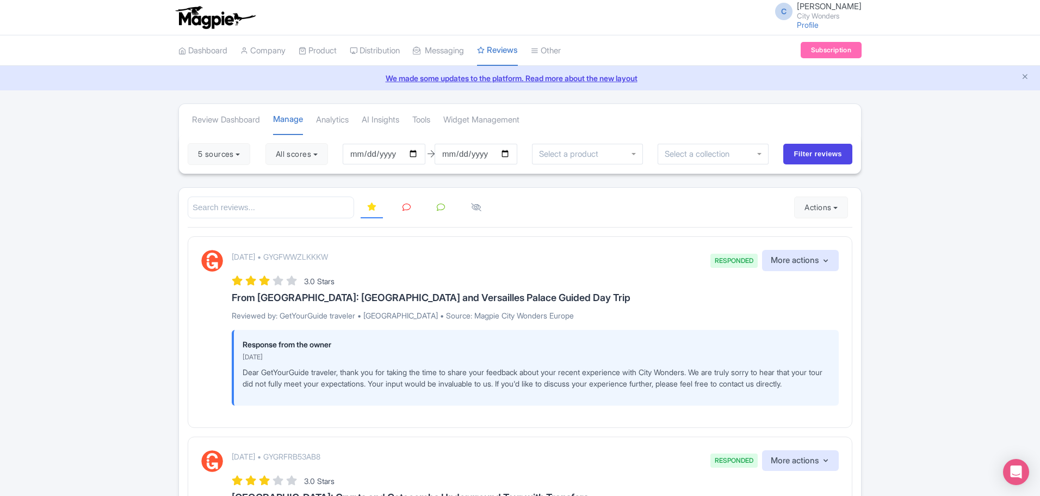
click at [406, 208] on icon at bounding box center [407, 207] width 8 height 8
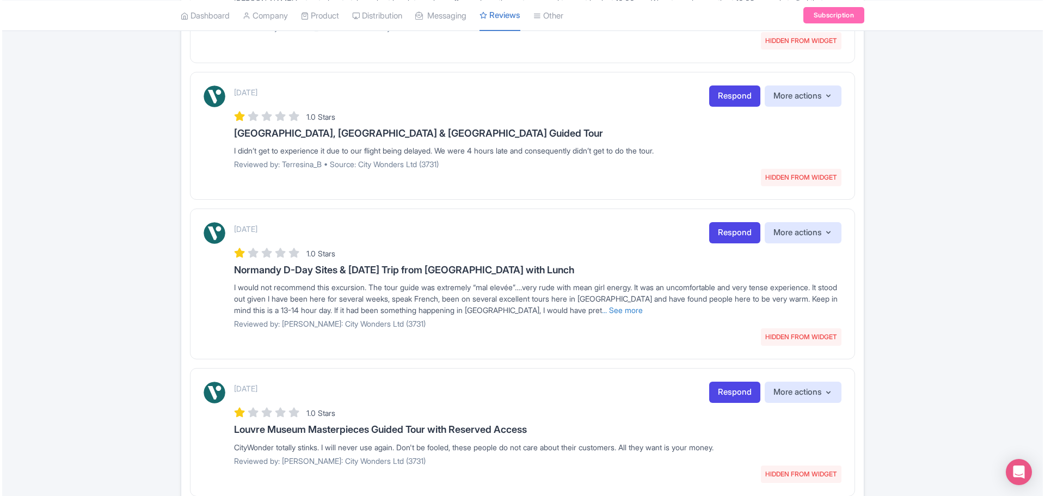
scroll to position [959, 0]
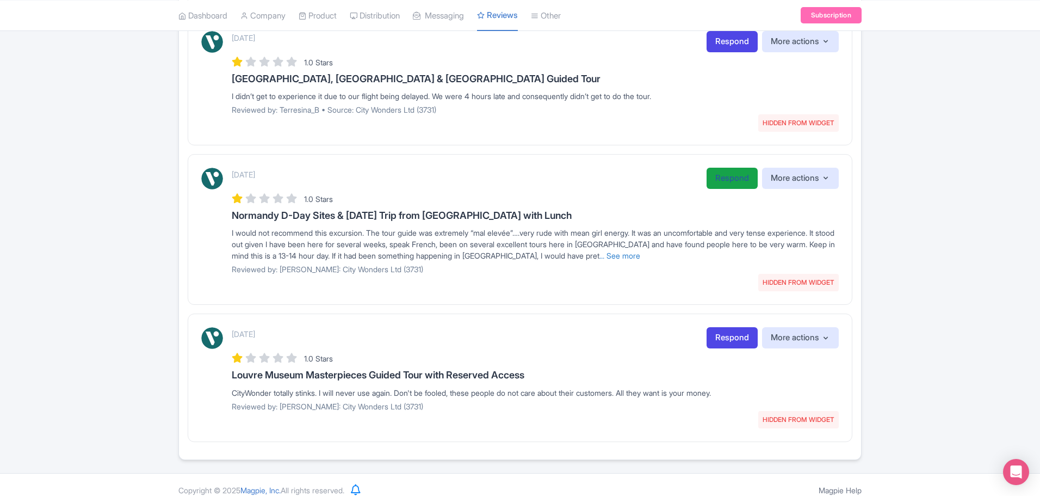
click at [730, 168] on link "Respond" at bounding box center [732, 178] width 51 height 21
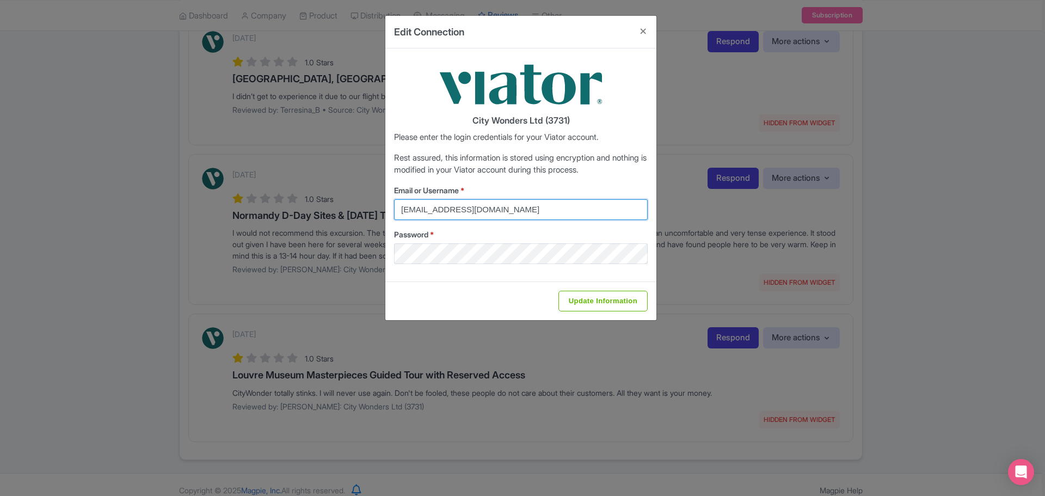
drag, startPoint x: 532, startPoint y: 207, endPoint x: 366, endPoint y: 209, distance: 166.5
click at [366, 209] on div "Edit Connection City Wonders Ltd (3731) Please enter the login credentials for …" at bounding box center [522, 248] width 1045 height 496
type input "[EMAIL_ADDRESS][DOMAIN_NAME]"
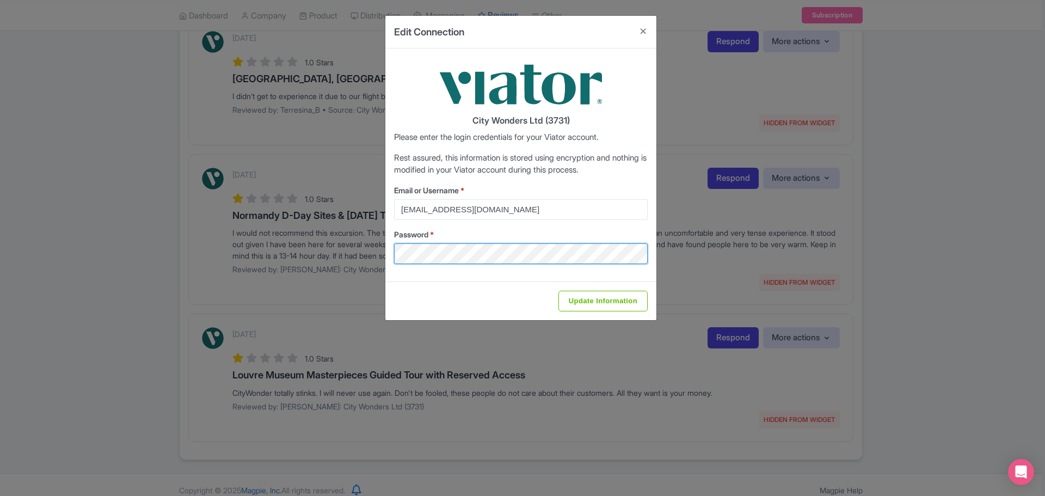
click at [393, 249] on div "City Wonders Ltd (3731) Please enter the login credentials for your Viator acco…" at bounding box center [520, 164] width 271 height 233
click at [464, 286] on div "Update Information" at bounding box center [520, 300] width 271 height 39
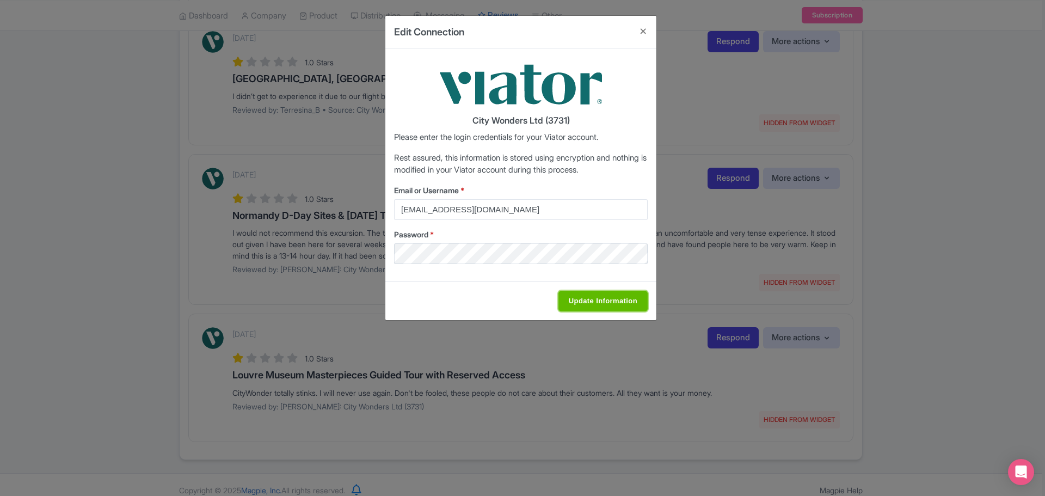
click at [589, 303] on input "Update Information" at bounding box center [602, 301] width 89 height 21
type input "Saving..."
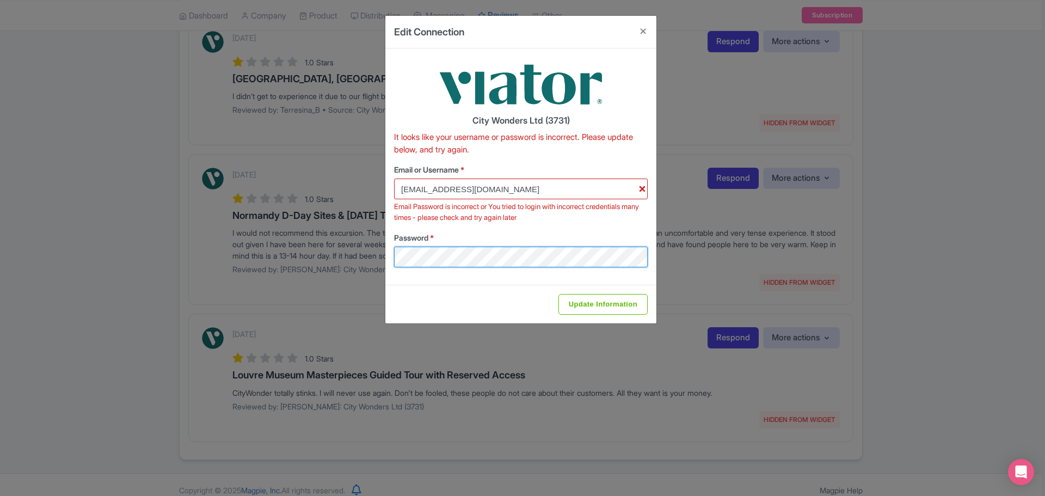
click at [384, 255] on div "Edit Connection City Wonders Ltd (3731) It looks like your username or password…" at bounding box center [522, 248] width 1045 height 496
click at [630, 228] on div "Email or Username * [PERSON_NAME][EMAIL_ADDRESS][PERSON_NAME][DOMAIN_NAME] Emai…" at bounding box center [521, 215] width 254 height 103
click at [606, 304] on input "Update Information" at bounding box center [602, 304] width 89 height 21
type input "Saving..."
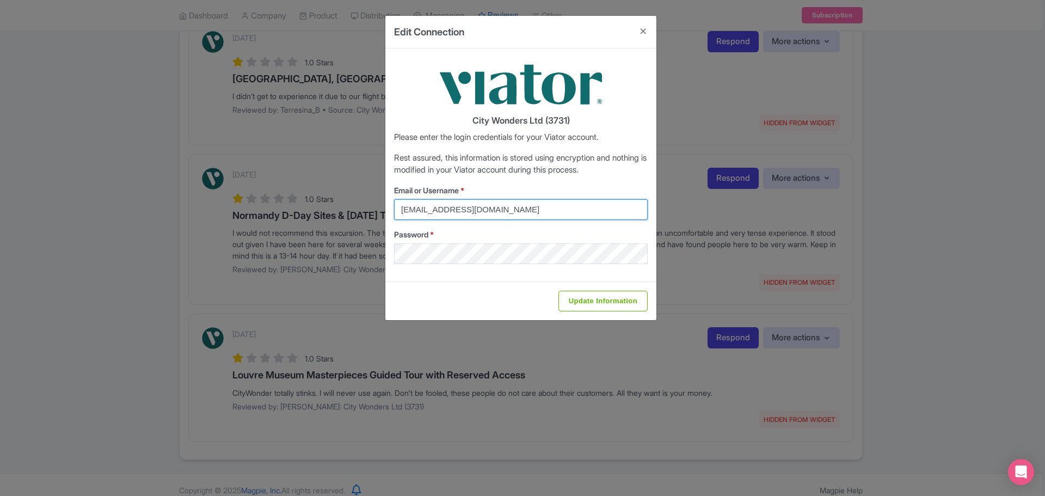
click at [537, 212] on input "[EMAIL_ADDRESS][DOMAIN_NAME]" at bounding box center [521, 209] width 254 height 21
type input "[EMAIL_ADDRESS][DOMAIN_NAME]"
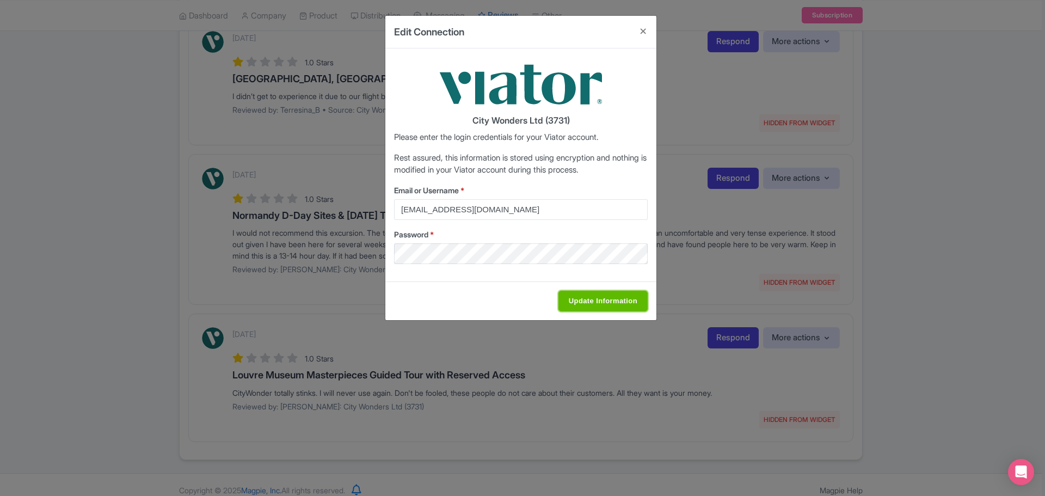
click at [602, 301] on input "Update Information" at bounding box center [602, 301] width 89 height 21
type input "Saving..."
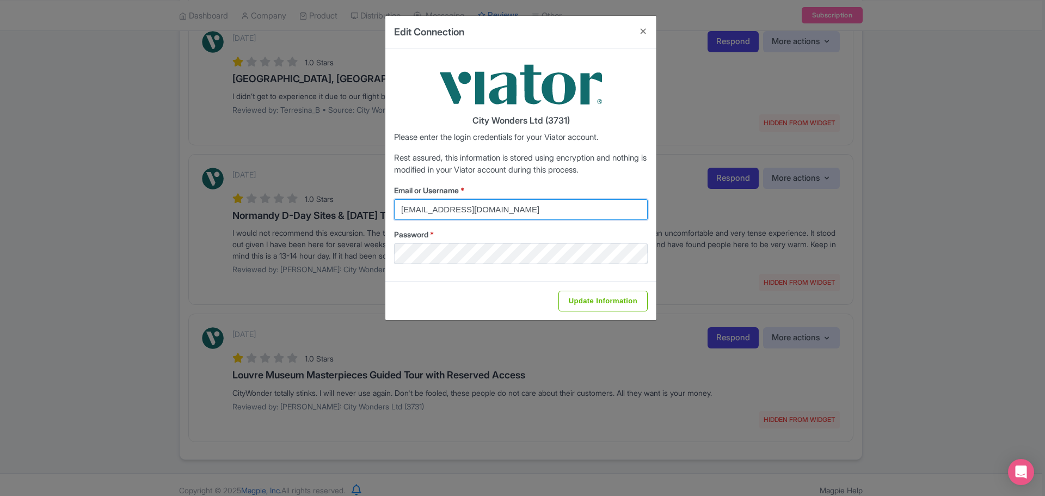
drag, startPoint x: 544, startPoint y: 210, endPoint x: 384, endPoint y: 202, distance: 159.6
click at [384, 202] on div "Edit Connection City Wonders Ltd (3731) Please enter the login credentials for …" at bounding box center [522, 248] width 1045 height 496
type input "[EMAIL_ADDRESS][DOMAIN_NAME]"
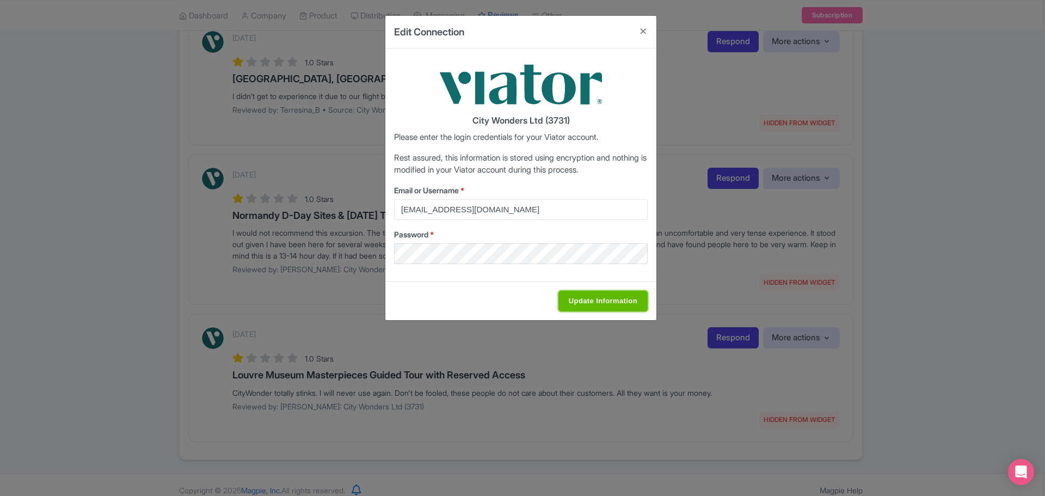
click at [622, 301] on input "Update Information" at bounding box center [602, 301] width 89 height 21
type input "Saving..."
click at [645, 34] on button "Close" at bounding box center [643, 31] width 26 height 31
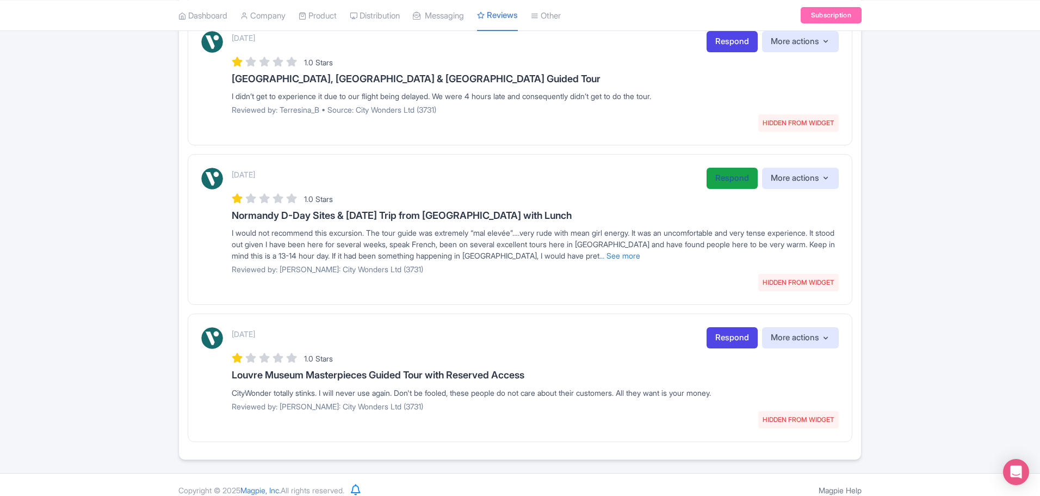
click at [726, 168] on link "Respond" at bounding box center [732, 178] width 51 height 21
